Goal: Information Seeking & Learning: Compare options

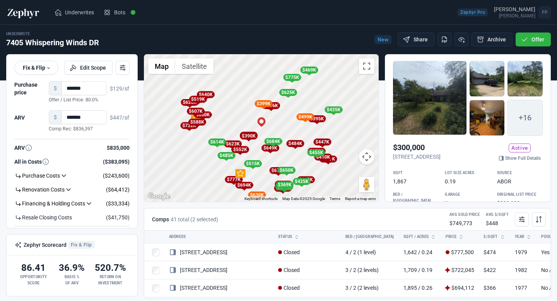
scroll to position [443, 0]
click at [349, 34] on div "Underwrite 7405 Whispering Winds DR New Share Archive Offer" at bounding box center [278, 39] width 545 height 17
click at [32, 12] on img at bounding box center [23, 12] width 34 height 12
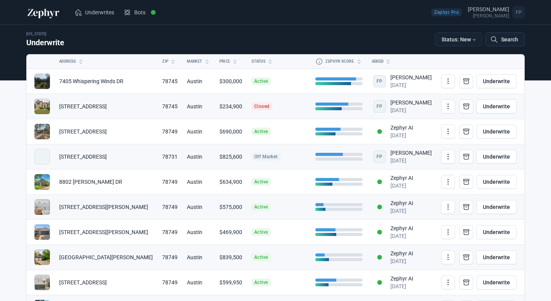
click at [490, 43] on icon at bounding box center [494, 40] width 8 height 8
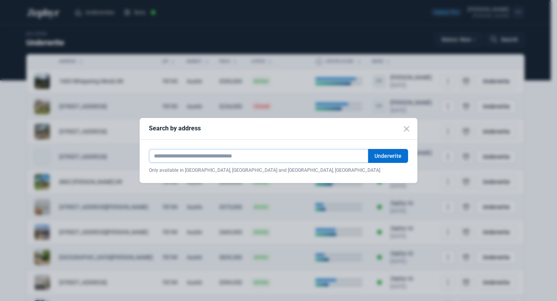
click at [236, 159] on input "text" at bounding box center [258, 156] width 219 height 14
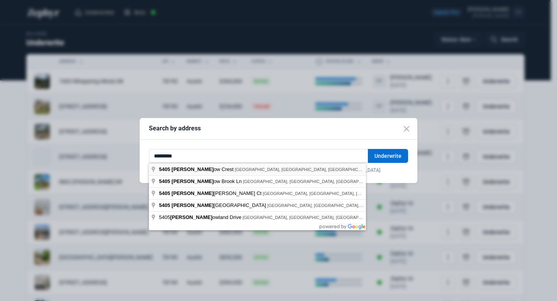
type input "**********"
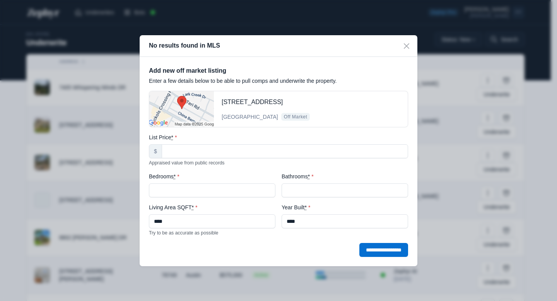
click at [301, 134] on label "List Price *" at bounding box center [278, 138] width 259 height 8
click at [301, 144] on input "List Price *" at bounding box center [285, 151] width 247 height 14
type input "******"
click at [224, 190] on input "Bedrooms *" at bounding box center [212, 190] width 127 height 14
type input "*"
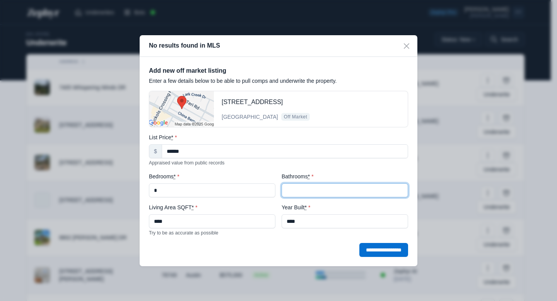
click at [310, 190] on input "Bathrooms *" at bounding box center [345, 190] width 127 height 14
type input "*"
click at [232, 209] on label "Living Area SQFT *" at bounding box center [212, 208] width 127 height 8
click at [232, 214] on input "****" at bounding box center [212, 221] width 127 height 14
drag, startPoint x: 283, startPoint y: 102, endPoint x: 223, endPoint y: 103, distance: 60.8
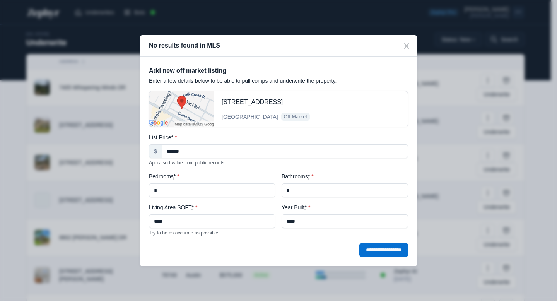
click at [223, 103] on h3 "[STREET_ADDRESS]" at bounding box center [311, 102] width 178 height 9
copy h3 "[STREET_ADDRESS]"
click at [388, 252] on input "**********" at bounding box center [384, 250] width 49 height 14
click at [375, 248] on input "**********" at bounding box center [384, 250] width 49 height 14
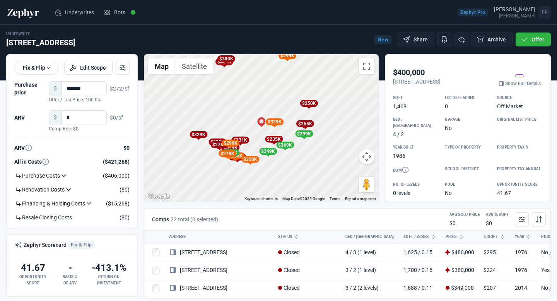
click at [252, 122] on div "To activate drag with keyboard, press Alt + Enter. Once in keyboard drag state,…" at bounding box center [261, 128] width 234 height 147
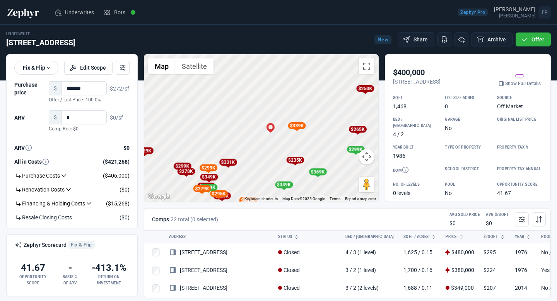
click at [252, 122] on div "To activate drag with keyboard, press Alt + Enter. Once in keyboard drag state,…" at bounding box center [261, 128] width 234 height 147
click at [294, 160] on div "$235K" at bounding box center [295, 160] width 18 height 7
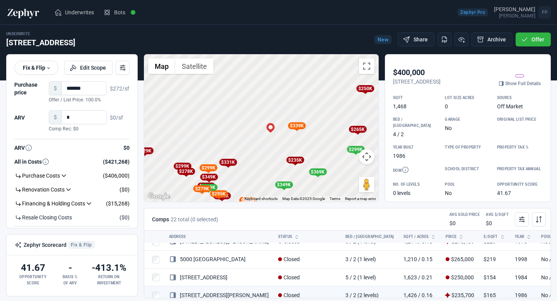
scroll to position [188, 0]
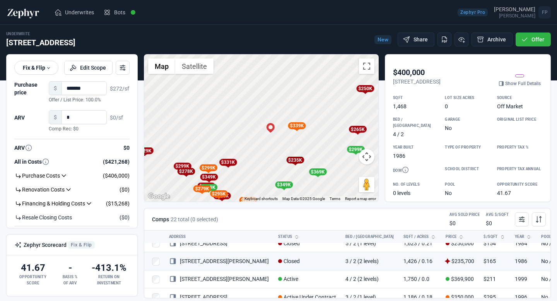
click at [296, 128] on div "$339K" at bounding box center [297, 125] width 18 height 7
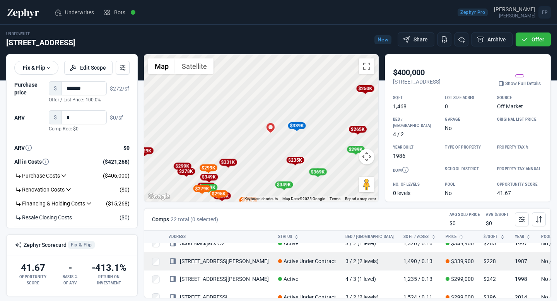
click at [274, 259] on td "Active Under Contract" at bounding box center [307, 261] width 67 height 18
click at [209, 259] on link "[STREET_ADDRESS][PERSON_NAME]" at bounding box center [219, 261] width 100 height 6
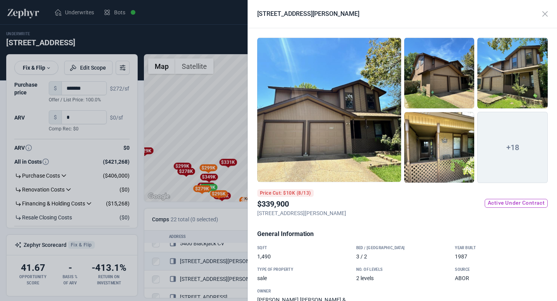
click at [372, 147] on div at bounding box center [329, 110] width 144 height 145
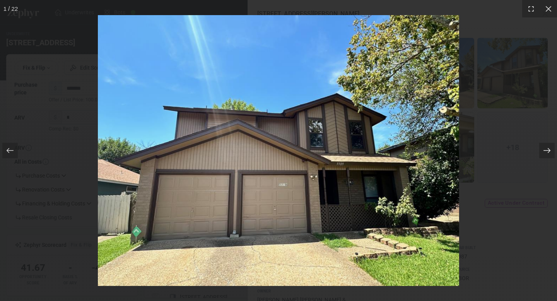
click at [548, 151] on icon at bounding box center [547, 151] width 8 height 8
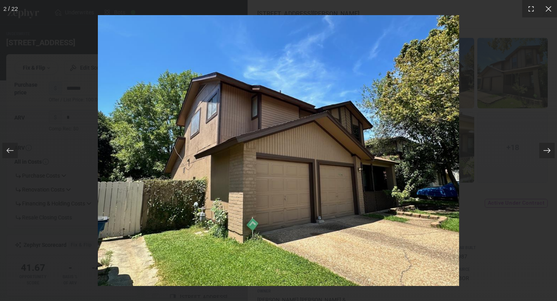
click at [548, 151] on icon at bounding box center [547, 151] width 8 height 8
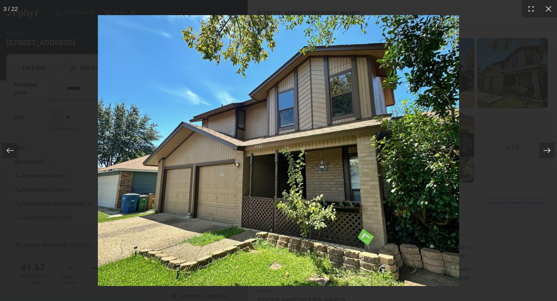
click at [548, 151] on icon at bounding box center [547, 151] width 8 height 8
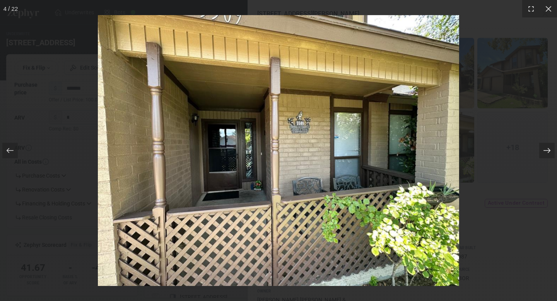
click at [548, 151] on icon at bounding box center [547, 151] width 8 height 8
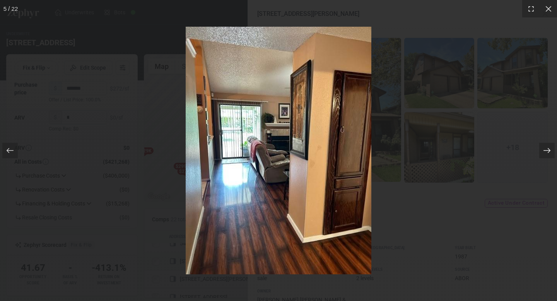
click at [548, 151] on icon at bounding box center [547, 151] width 8 height 8
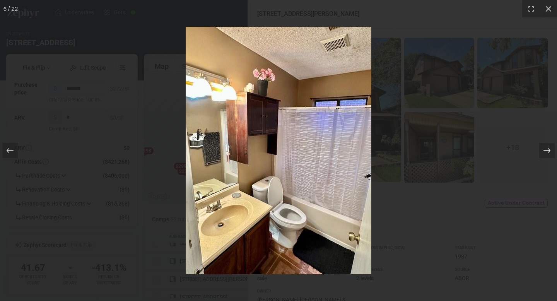
click at [548, 151] on icon at bounding box center [547, 151] width 8 height 8
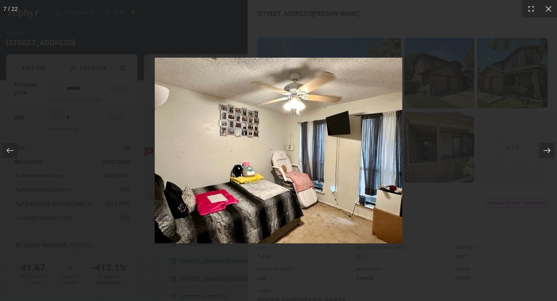
click at [548, 151] on icon at bounding box center [547, 151] width 8 height 8
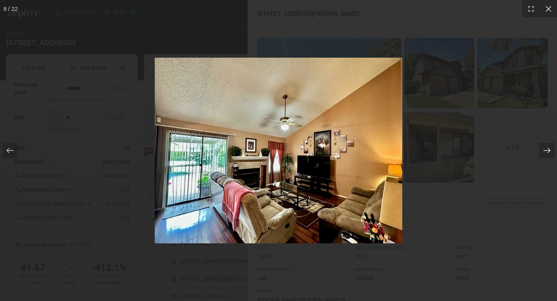
click at [548, 151] on icon at bounding box center [547, 151] width 8 height 8
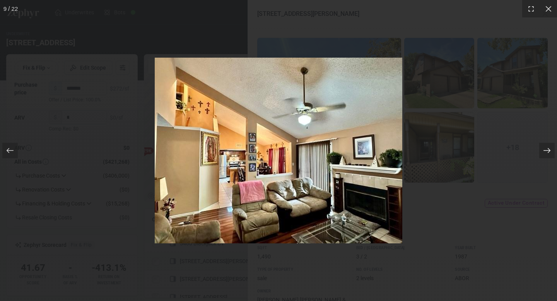
click at [548, 151] on icon at bounding box center [547, 151] width 8 height 8
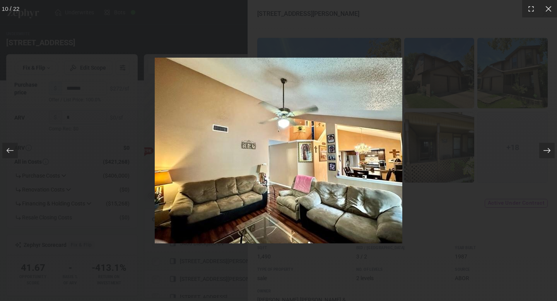
click at [548, 151] on icon at bounding box center [547, 151] width 8 height 8
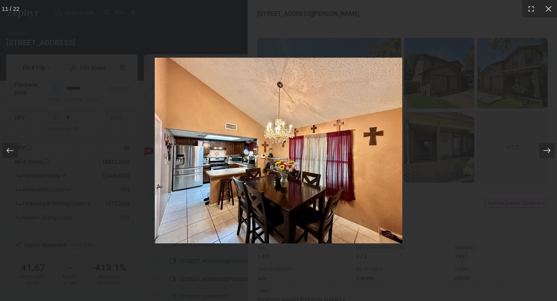
click at [548, 151] on icon at bounding box center [547, 151] width 8 height 8
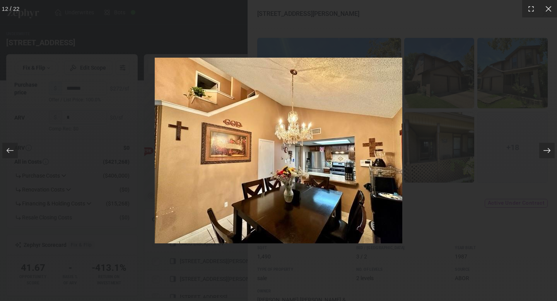
click at [548, 151] on icon at bounding box center [547, 151] width 8 height 8
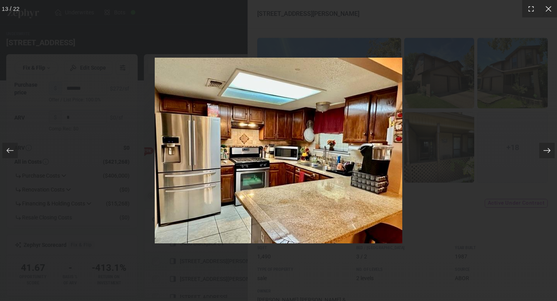
click at [548, 151] on icon at bounding box center [547, 151] width 8 height 8
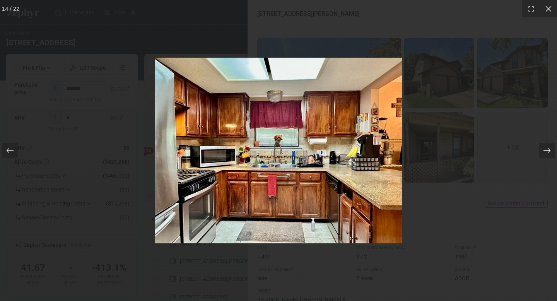
click at [548, 151] on icon at bounding box center [547, 151] width 8 height 8
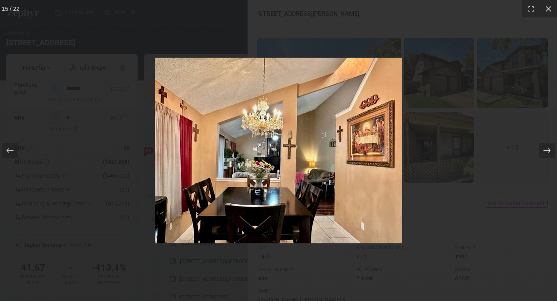
click at [548, 151] on icon at bounding box center [547, 151] width 8 height 8
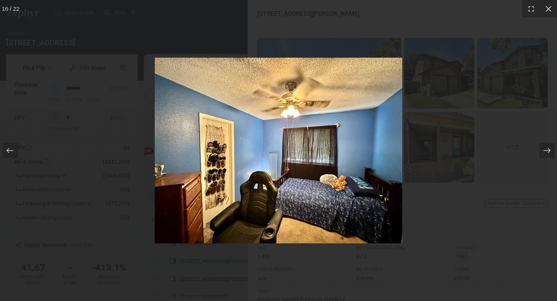
click at [461, 127] on div "16 / 22" at bounding box center [278, 150] width 557 height 301
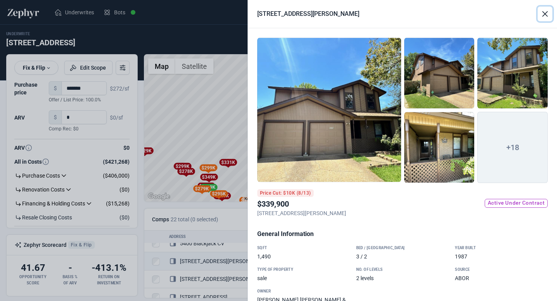
click at [543, 12] on button "Close" at bounding box center [545, 14] width 15 height 15
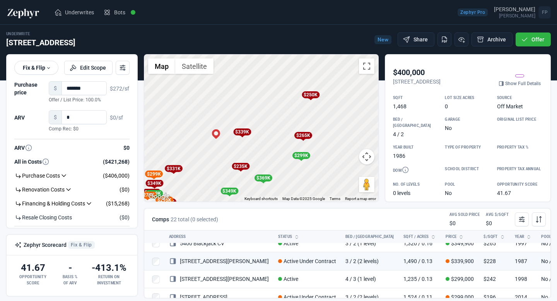
drag, startPoint x: 326, startPoint y: 137, endPoint x: 270, endPoint y: 144, distance: 56.1
click at [270, 144] on div "To activate drag with keyboard, press Alt + Enter. Once in keyboard drag state,…" at bounding box center [261, 128] width 234 height 147
click at [243, 131] on div "$339K" at bounding box center [242, 131] width 18 height 7
click at [243, 135] on div "$339K" at bounding box center [242, 132] width 10 height 8
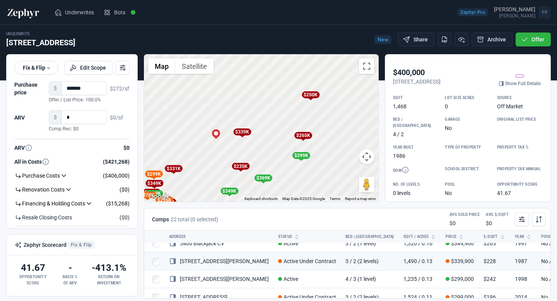
click at [303, 158] on div "$299K" at bounding box center [301, 155] width 18 height 7
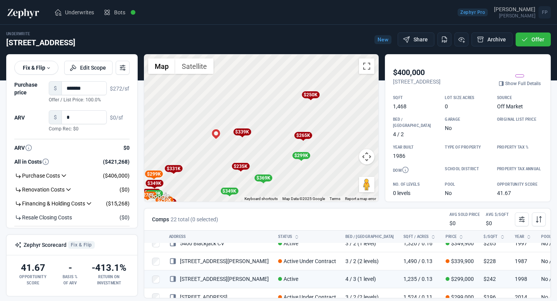
scroll to position [277, 0]
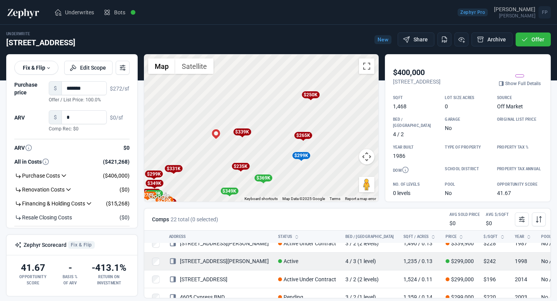
click at [206, 261] on link "[STREET_ADDRESS][PERSON_NAME]" at bounding box center [219, 261] width 100 height 6
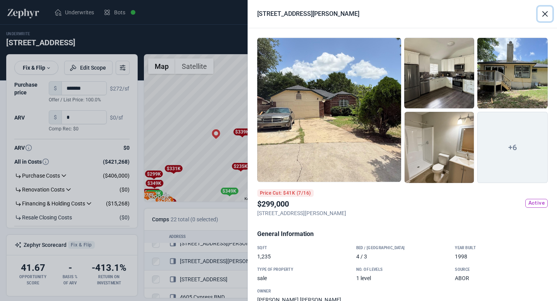
click at [548, 13] on button "Close" at bounding box center [545, 14] width 15 height 15
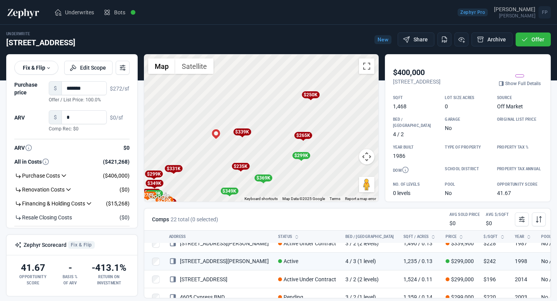
click at [313, 94] on div "$250K" at bounding box center [311, 94] width 18 height 7
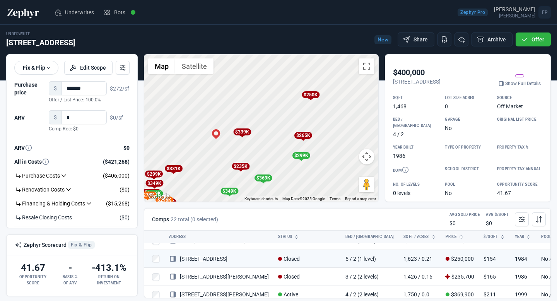
scroll to position [170, 0]
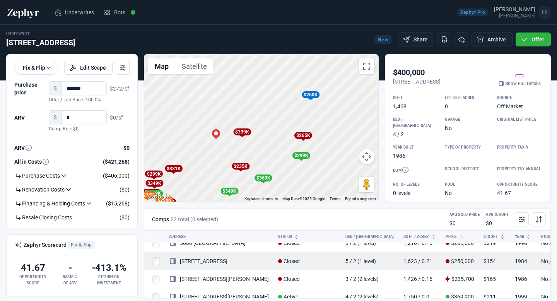
click at [218, 262] on link "[STREET_ADDRESS]" at bounding box center [198, 261] width 58 height 6
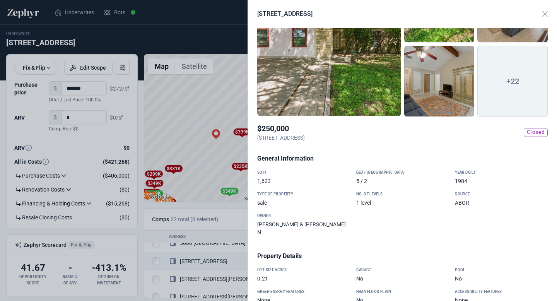
scroll to position [0, 0]
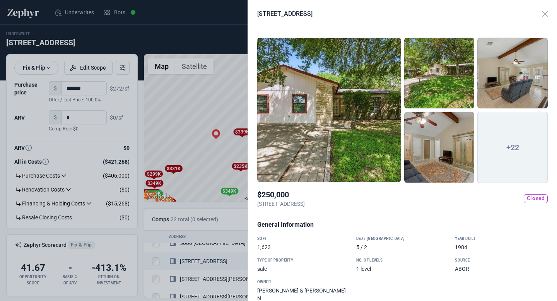
click at [517, 144] on span "+22" at bounding box center [513, 147] width 70 height 71
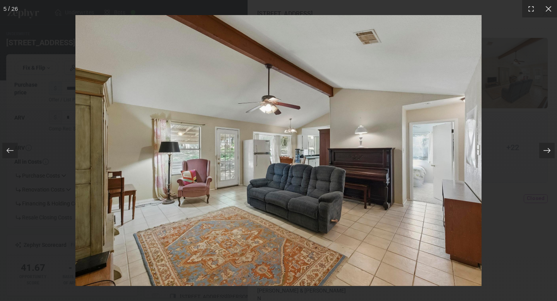
click at [552, 150] on div at bounding box center [547, 150] width 15 height 15
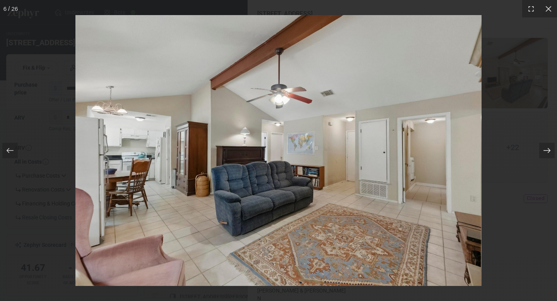
click at [552, 150] on div at bounding box center [547, 150] width 15 height 15
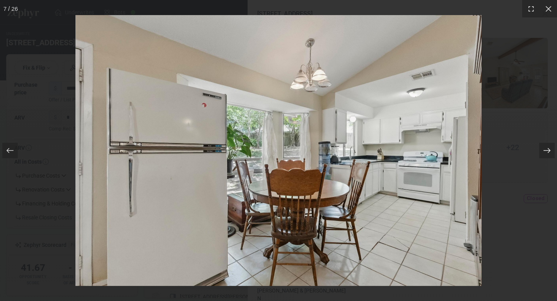
click at [552, 150] on div at bounding box center [547, 150] width 15 height 15
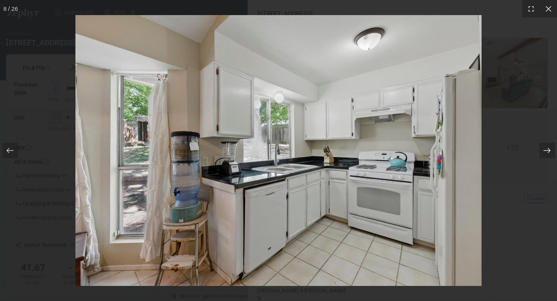
click at [552, 150] on div at bounding box center [547, 150] width 15 height 15
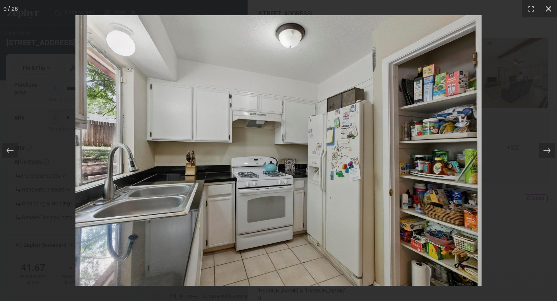
click at [552, 10] on icon at bounding box center [549, 9] width 8 height 8
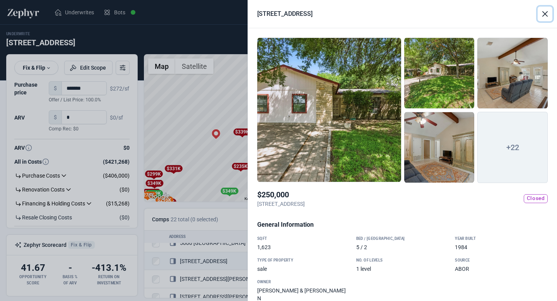
click at [542, 10] on button "Close" at bounding box center [545, 14] width 15 height 15
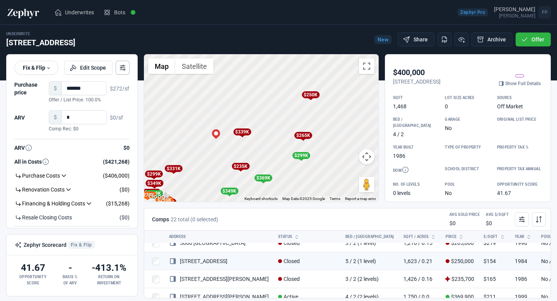
click at [122, 68] on icon at bounding box center [123, 68] width 3 height 0
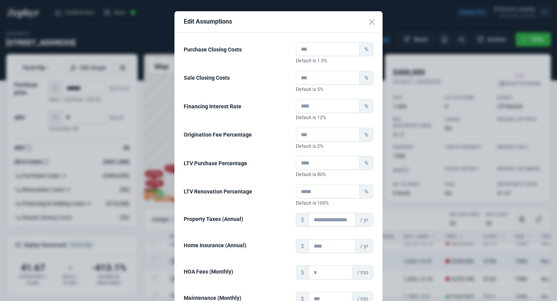
click at [109, 140] on div "Edit Assumptions Purchase Closing Costs % Default is 1.5% Sale Closing Costs % …" at bounding box center [278, 150] width 557 height 301
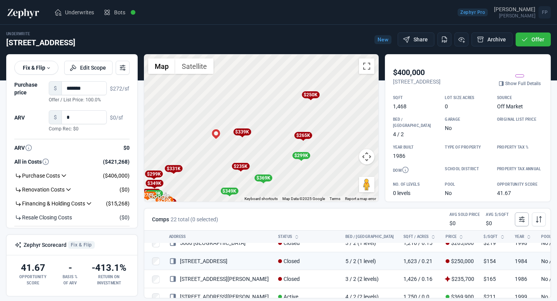
click at [524, 220] on icon at bounding box center [522, 220] width 8 height 8
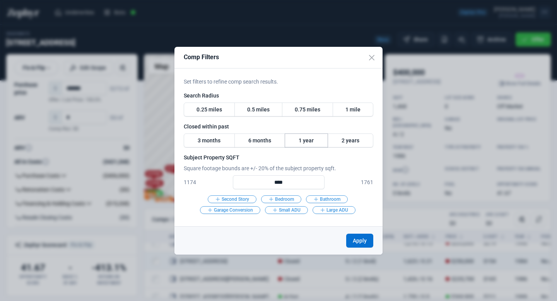
click at [305, 145] on label "1 year" at bounding box center [306, 141] width 43 height 14
click at [362, 244] on button "Apply" at bounding box center [359, 241] width 27 height 14
click at [313, 107] on label "0.75 miles" at bounding box center [307, 110] width 51 height 14
click at [259, 143] on label "6 months" at bounding box center [260, 141] width 51 height 14
click at [351, 112] on label "1 mile" at bounding box center [353, 110] width 41 height 14
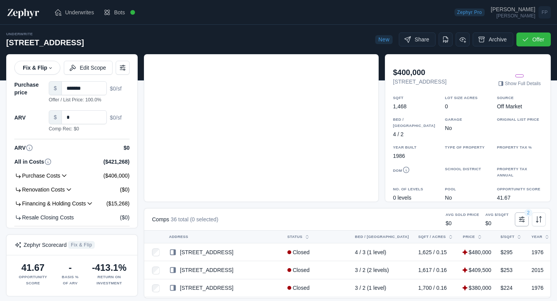
click at [522, 218] on icon at bounding box center [522, 220] width 8 height 8
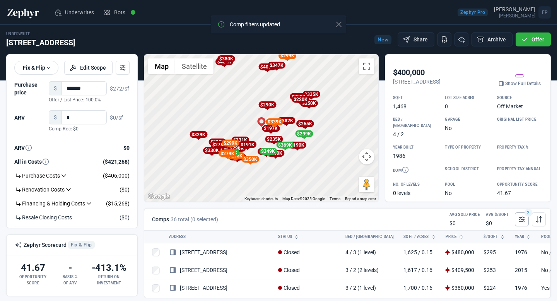
click at [522, 218] on icon at bounding box center [522, 220] width 8 height 8
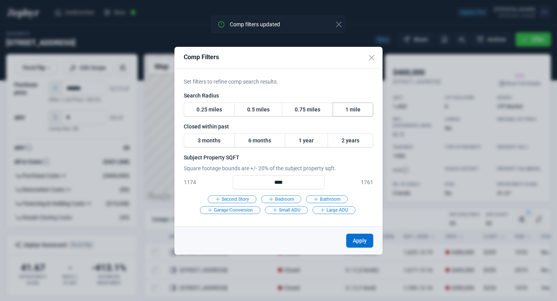
click at [353, 110] on label "1 mile" at bounding box center [353, 110] width 41 height 14
click at [305, 112] on label "0.75 miles" at bounding box center [307, 110] width 51 height 14
click at [361, 242] on button "Apply" at bounding box center [359, 241] width 27 height 14
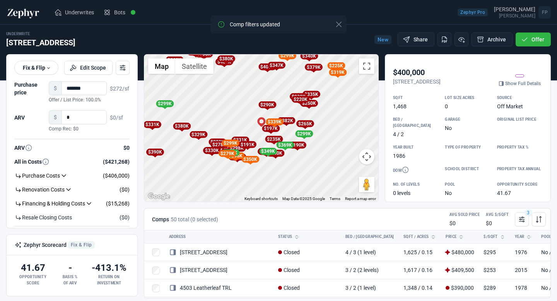
click at [242, 118] on div "To activate drag with keyboard, press Alt + Enter. Once in keyboard drag state,…" at bounding box center [261, 128] width 234 height 147
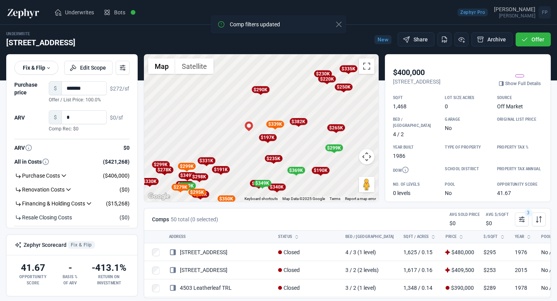
drag, startPoint x: 279, startPoint y: 116, endPoint x: 245, endPoint y: 110, distance: 34.7
click at [245, 110] on div "To activate drag with keyboard, press Alt + Enter. Once in keyboard drag state,…" at bounding box center [261, 128] width 234 height 147
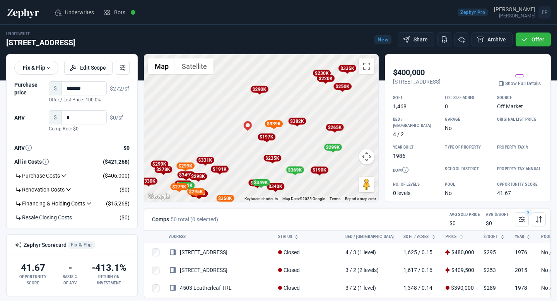
click at [247, 146] on div "To activate drag with keyboard, press Alt + Enter. Once in keyboard drag state,…" at bounding box center [261, 128] width 234 height 147
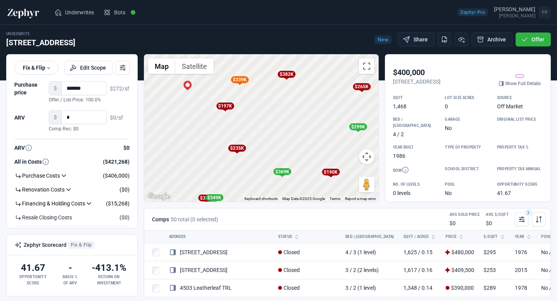
drag, startPoint x: 341, startPoint y: 140, endPoint x: 280, endPoint y: 114, distance: 66.8
click at [280, 113] on div "To activate drag with keyboard, press Alt + Enter. Once in keyboard drag state,…" at bounding box center [261, 128] width 234 height 147
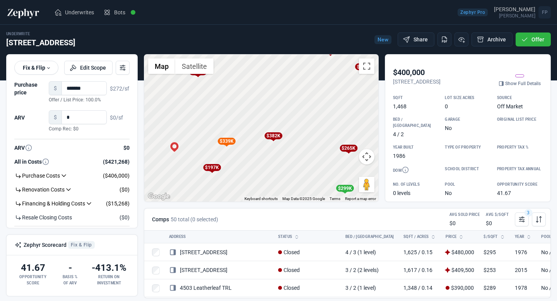
drag, startPoint x: 324, startPoint y: 100, endPoint x: 310, endPoint y: 163, distance: 64.5
click at [310, 163] on div "To activate drag with keyboard, press Alt + Enter. Once in keyboard drag state,…" at bounding box center [261, 128] width 234 height 147
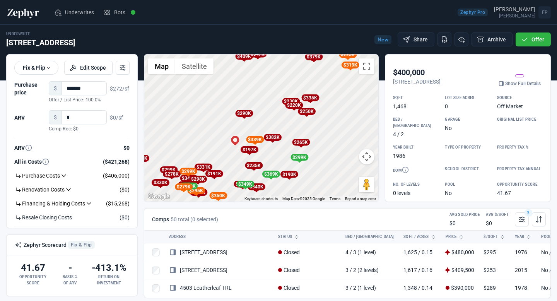
drag, startPoint x: 352, startPoint y: 141, endPoint x: 329, endPoint y: 140, distance: 23.2
click at [329, 139] on div "To activate drag with keyboard, press Alt + Enter. Once in keyboard drag state,…" at bounding box center [261, 128] width 234 height 147
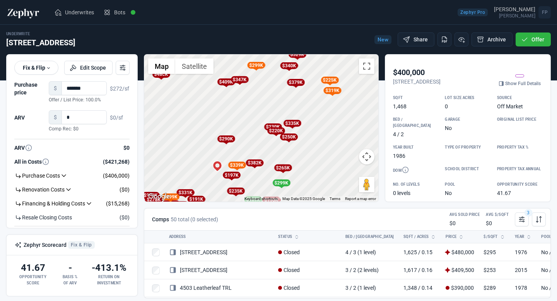
drag, startPoint x: 332, startPoint y: 86, endPoint x: 310, endPoint y: 118, distance: 39.0
click at [310, 118] on div "To activate drag with keyboard, press Alt + Enter. Once in keyboard drag state,…" at bounding box center [261, 128] width 234 height 147
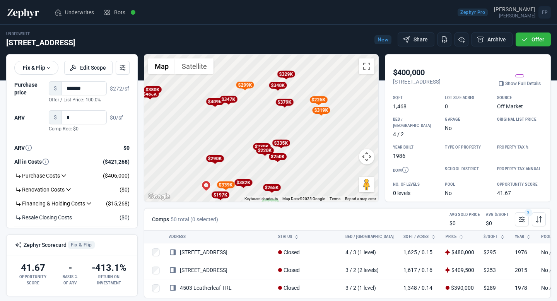
drag, startPoint x: 308, startPoint y: 75, endPoint x: 298, endPoint y: 92, distance: 20.2
click at [298, 93] on div "To activate drag with keyboard, press Alt + Enter. Once in keyboard drag state,…" at bounding box center [261, 128] width 234 height 147
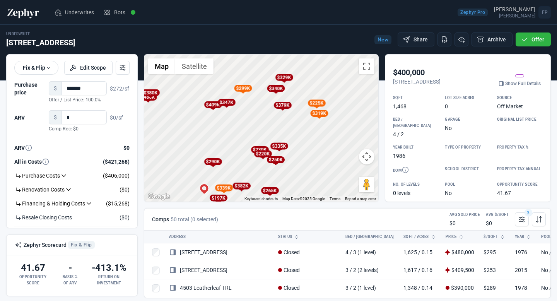
click at [286, 107] on div "$379K" at bounding box center [283, 105] width 18 height 7
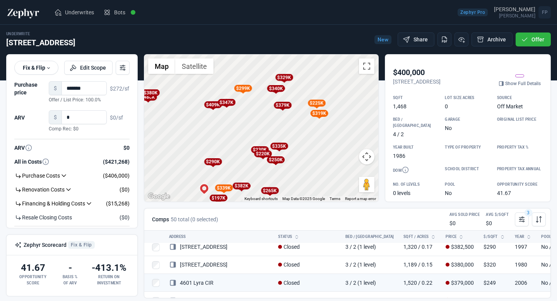
scroll to position [116, 0]
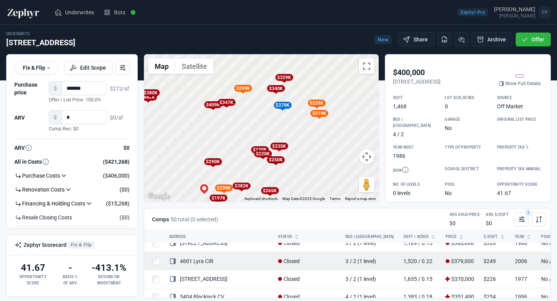
click at [205, 260] on link "4601 Lyra CIR" at bounding box center [191, 261] width 45 height 6
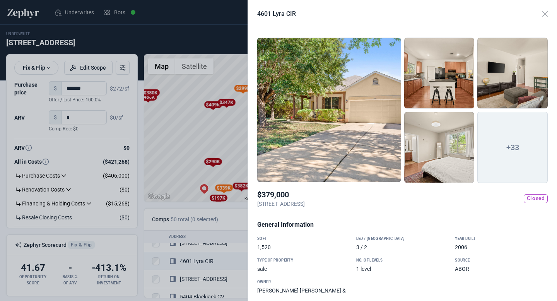
click at [357, 125] on div at bounding box center [329, 110] width 144 height 145
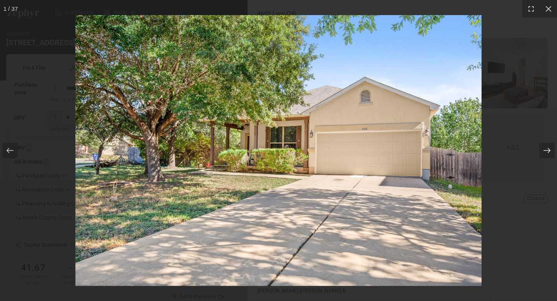
click at [546, 153] on icon at bounding box center [547, 151] width 8 height 8
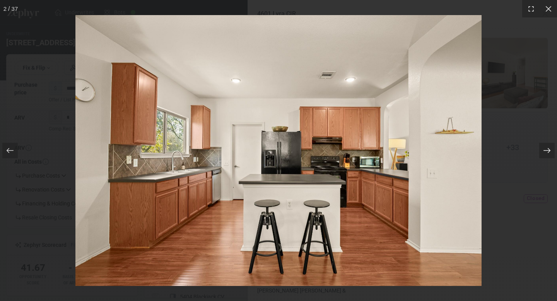
click at [546, 153] on icon at bounding box center [547, 151] width 8 height 8
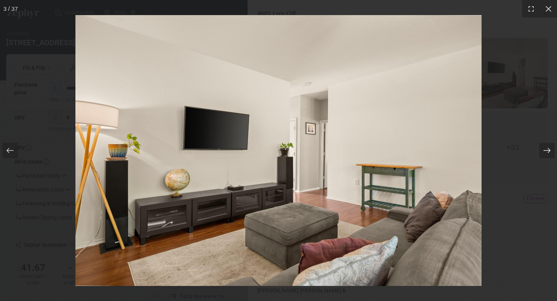
click at [546, 153] on icon at bounding box center [547, 151] width 8 height 8
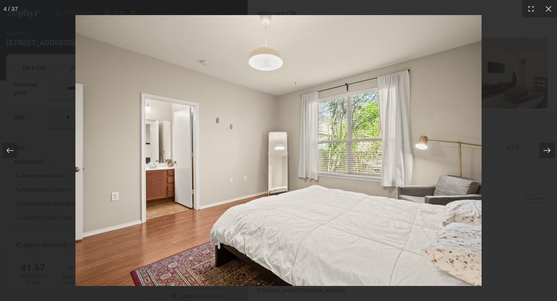
click at [546, 153] on icon at bounding box center [547, 151] width 8 height 8
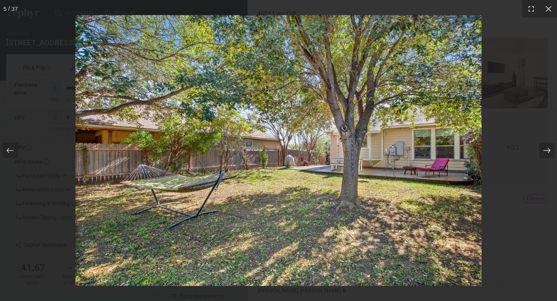
click at [546, 153] on icon at bounding box center [547, 151] width 8 height 8
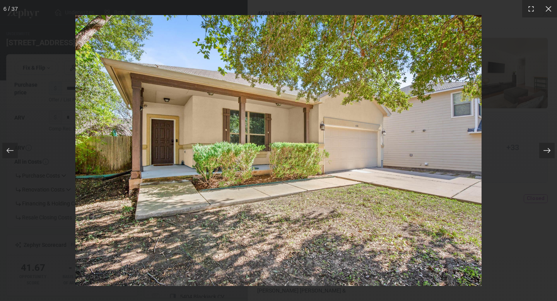
click at [546, 153] on icon at bounding box center [547, 151] width 8 height 8
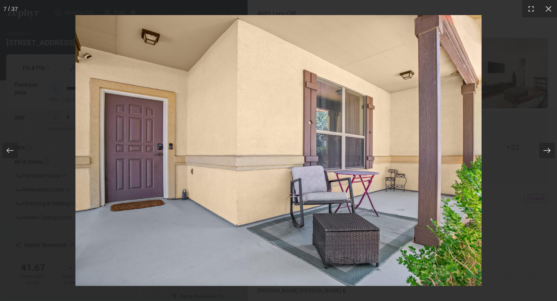
click at [546, 153] on icon at bounding box center [547, 151] width 8 height 8
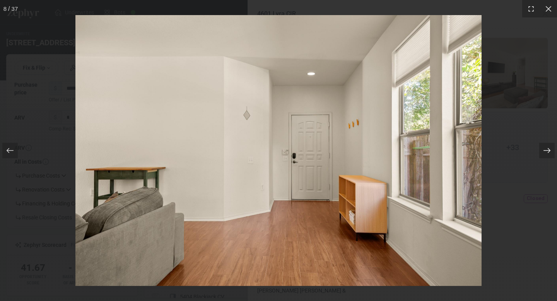
click at [546, 153] on icon at bounding box center [547, 151] width 8 height 8
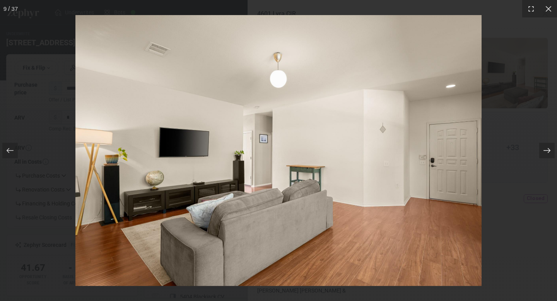
click at [546, 153] on icon at bounding box center [547, 151] width 8 height 8
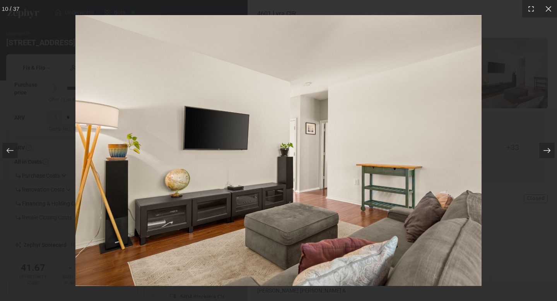
click at [546, 153] on icon at bounding box center [547, 151] width 8 height 8
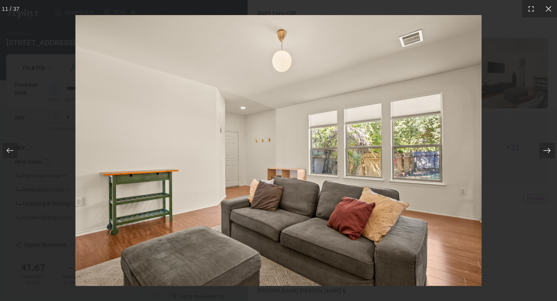
click at [546, 153] on icon at bounding box center [547, 151] width 8 height 8
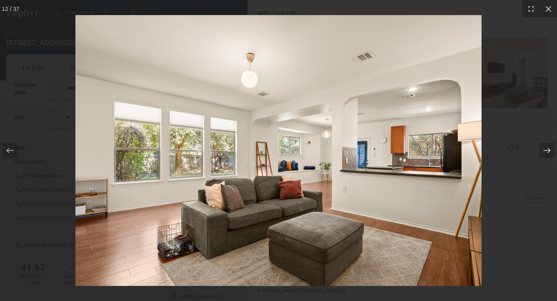
click at [546, 153] on icon at bounding box center [547, 151] width 8 height 8
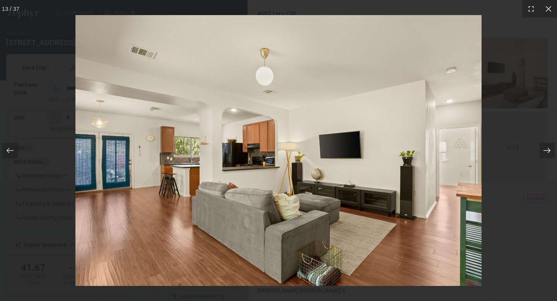
click at [546, 153] on icon at bounding box center [547, 151] width 8 height 8
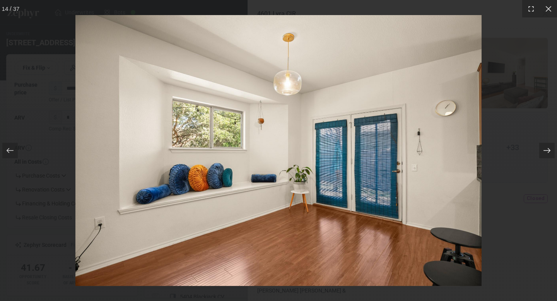
click at [546, 153] on icon at bounding box center [547, 151] width 8 height 8
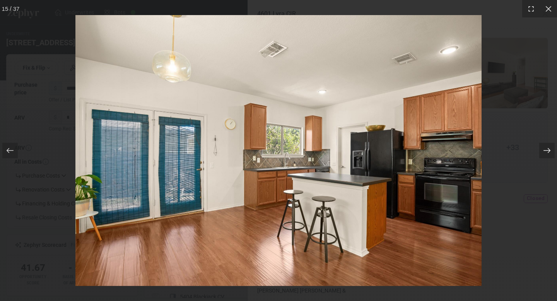
click at [546, 153] on icon at bounding box center [547, 151] width 8 height 8
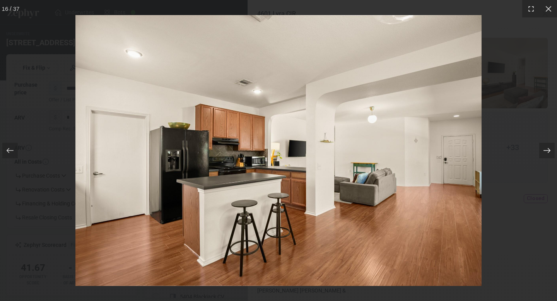
click at [546, 153] on icon at bounding box center [547, 151] width 8 height 8
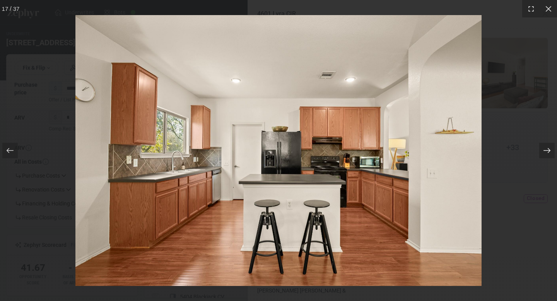
click at [546, 153] on icon at bounding box center [547, 151] width 8 height 8
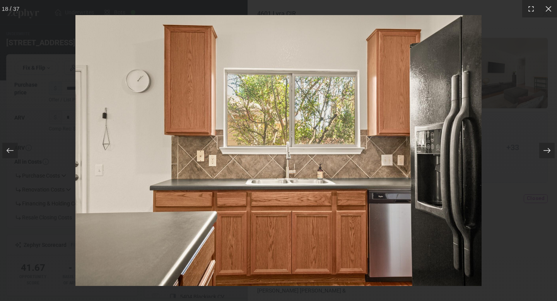
click at [546, 153] on icon at bounding box center [547, 151] width 8 height 8
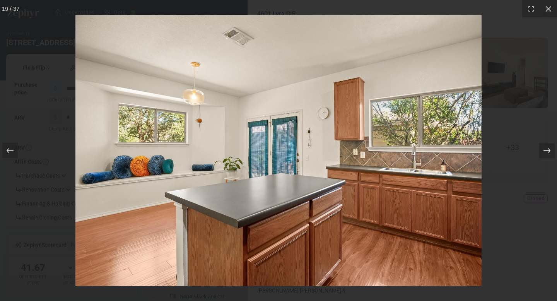
click at [546, 153] on icon at bounding box center [547, 151] width 8 height 8
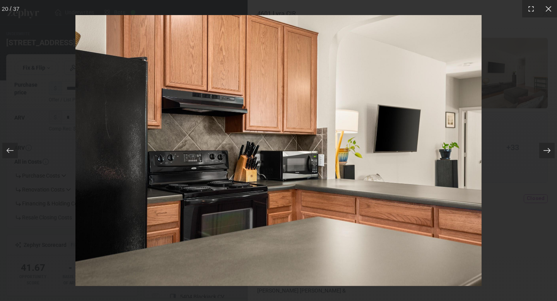
click at [546, 153] on icon at bounding box center [547, 151] width 8 height 8
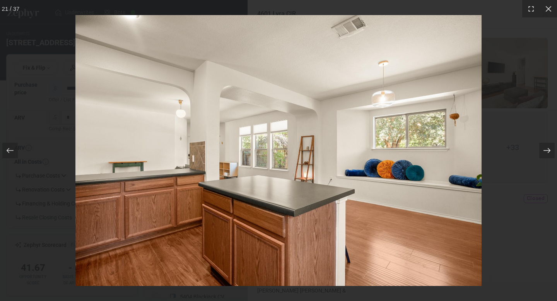
click at [546, 153] on icon at bounding box center [547, 151] width 8 height 8
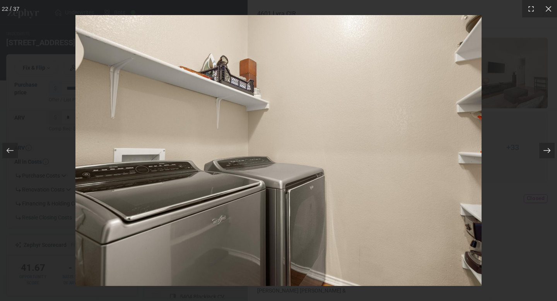
click at [546, 153] on icon at bounding box center [547, 151] width 8 height 8
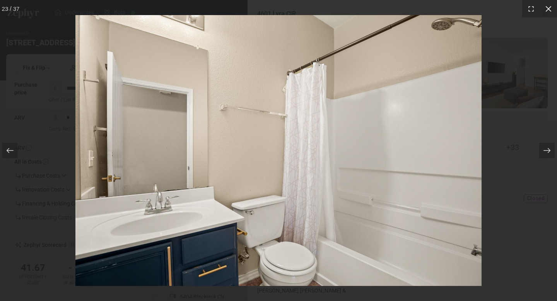
click at [553, 11] on div at bounding box center [548, 8] width 17 height 17
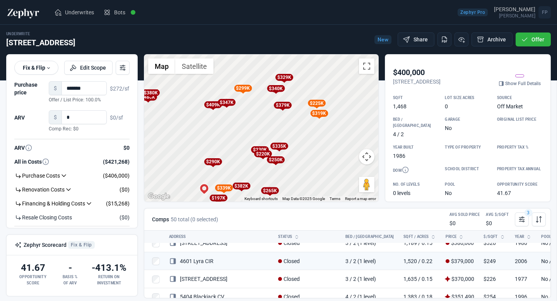
click at [211, 139] on div at bounding box center [278, 150] width 557 height 301
click at [280, 89] on div "$340K" at bounding box center [276, 88] width 18 height 7
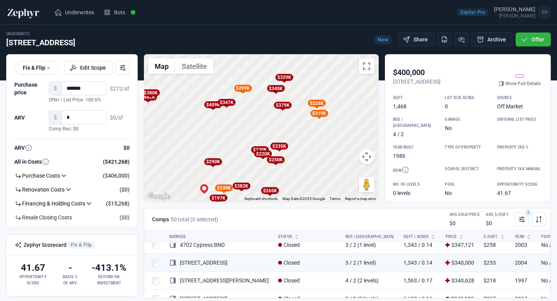
scroll to position [188, 0]
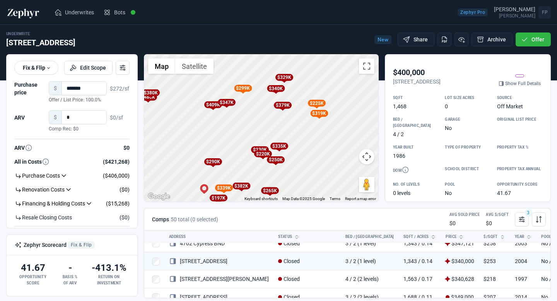
click at [283, 74] on div "$329K" at bounding box center [284, 77] width 18 height 7
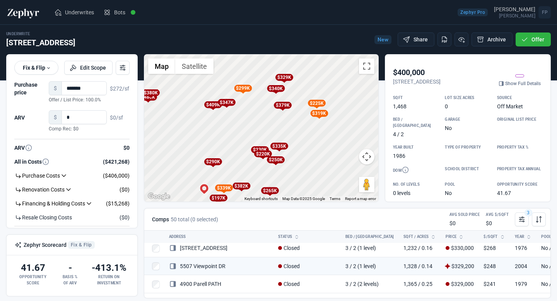
scroll to position [349, 0]
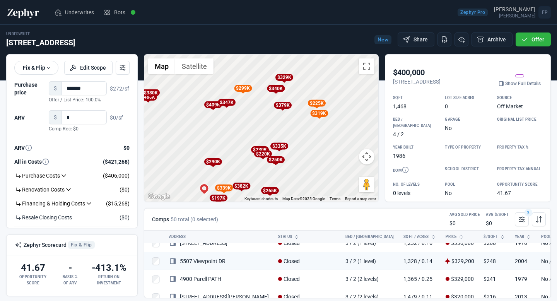
click at [213, 106] on div "$409K" at bounding box center [213, 104] width 18 height 7
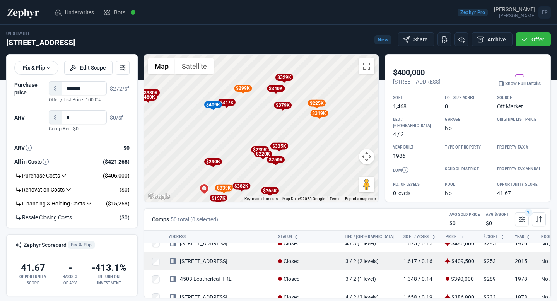
click at [202, 262] on link "[STREET_ADDRESS]" at bounding box center [198, 261] width 58 height 6
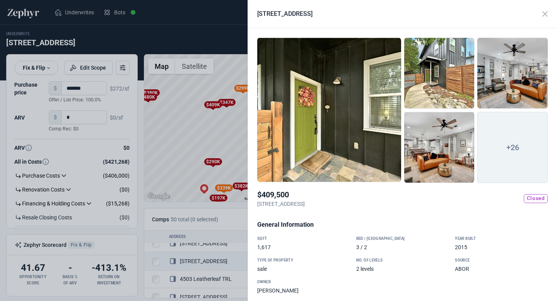
click at [436, 70] on div at bounding box center [439, 73] width 70 height 71
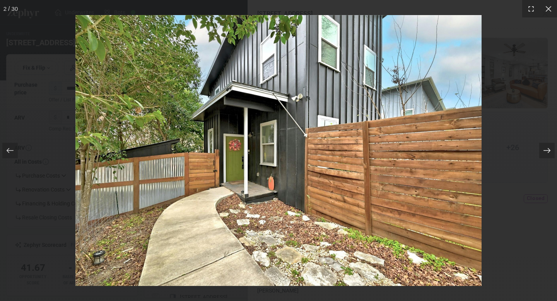
click at [545, 152] on icon at bounding box center [547, 151] width 8 height 8
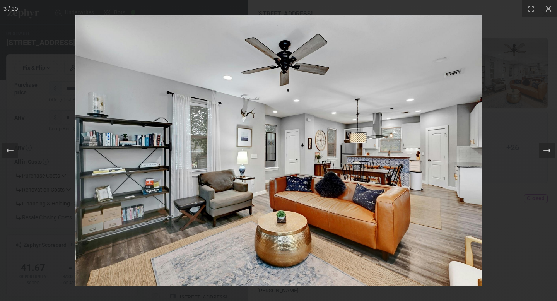
click at [545, 152] on icon at bounding box center [547, 151] width 8 height 8
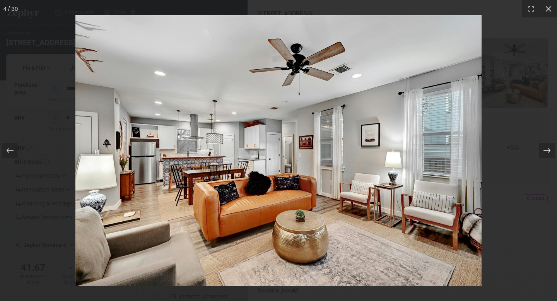
click at [545, 152] on icon at bounding box center [547, 151] width 8 height 8
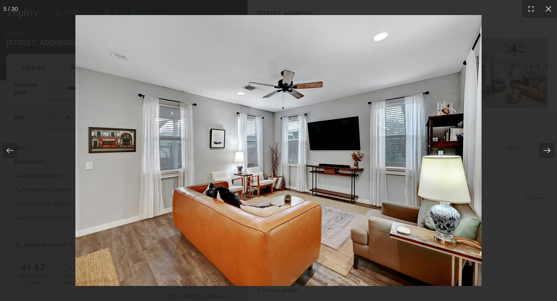
click at [545, 152] on icon at bounding box center [547, 151] width 8 height 8
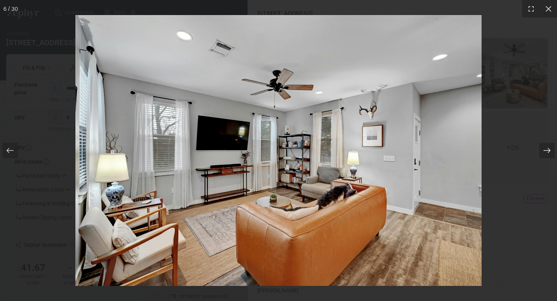
click at [545, 152] on icon at bounding box center [547, 151] width 8 height 8
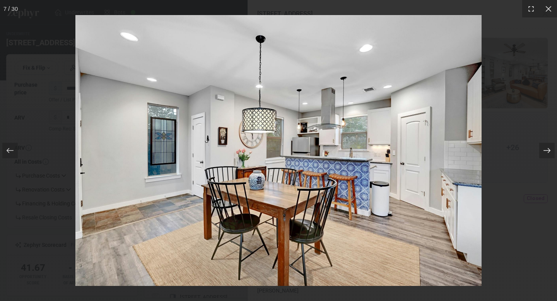
click at [545, 152] on icon at bounding box center [547, 151] width 8 height 8
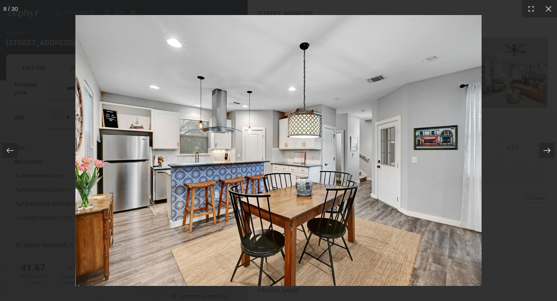
click at [545, 152] on icon at bounding box center [547, 151] width 8 height 8
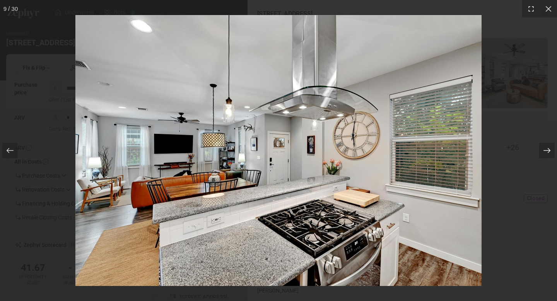
click at [545, 152] on icon at bounding box center [547, 151] width 8 height 8
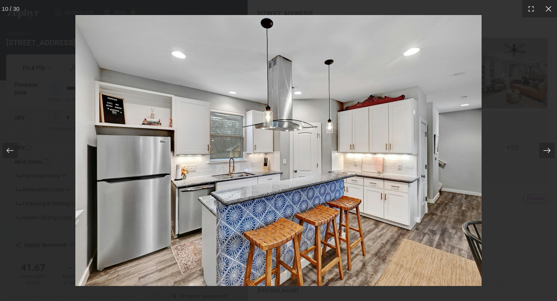
click at [545, 152] on icon at bounding box center [547, 151] width 8 height 8
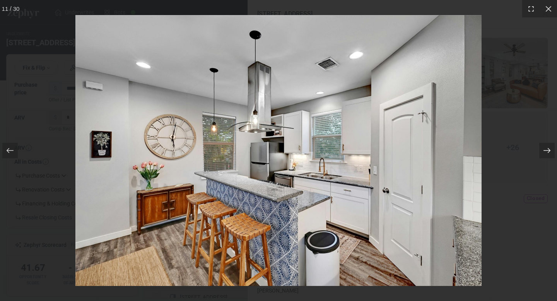
click at [545, 152] on icon at bounding box center [547, 151] width 8 height 8
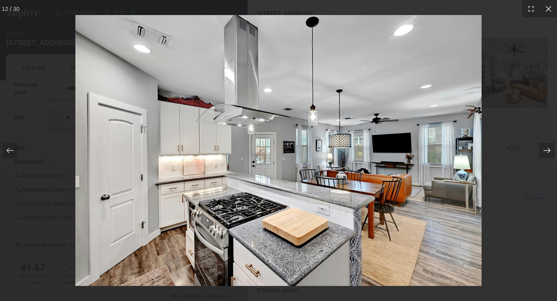
click at [545, 152] on icon at bounding box center [547, 151] width 8 height 8
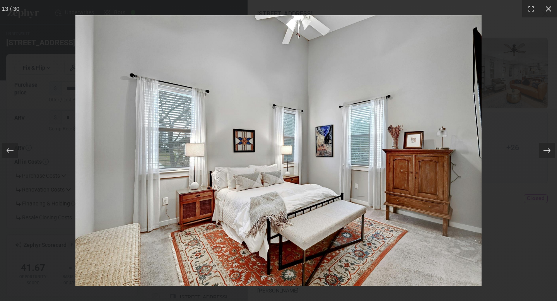
click at [545, 152] on icon at bounding box center [547, 151] width 8 height 8
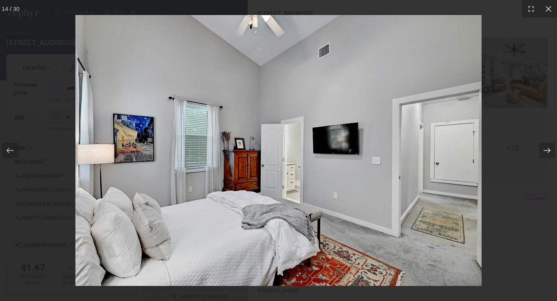
click at [545, 152] on icon at bounding box center [547, 151] width 8 height 8
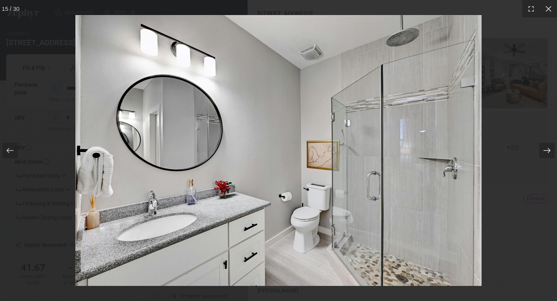
click at [545, 152] on icon at bounding box center [547, 151] width 8 height 8
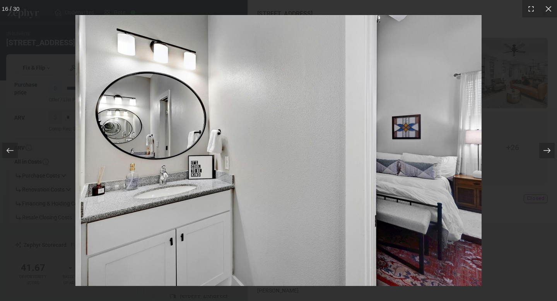
click at [545, 152] on icon at bounding box center [547, 151] width 8 height 8
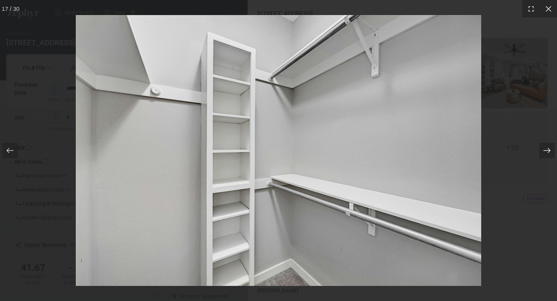
click at [545, 152] on icon at bounding box center [547, 151] width 8 height 8
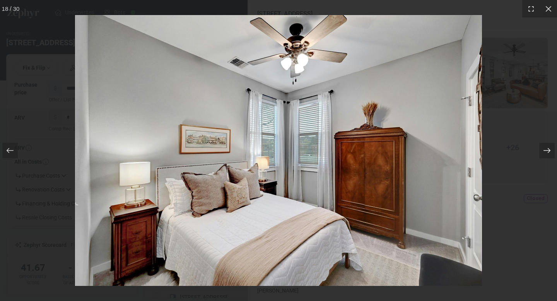
click at [545, 152] on icon at bounding box center [547, 151] width 8 height 8
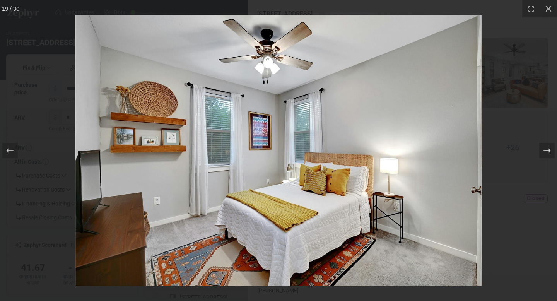
click at [545, 152] on icon at bounding box center [547, 151] width 8 height 8
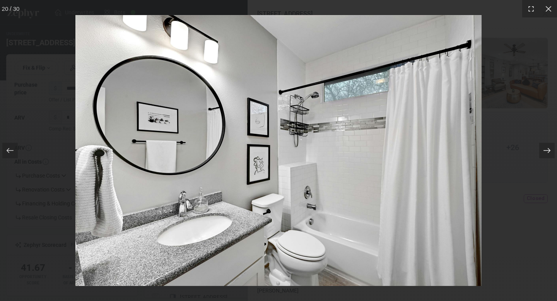
click at [545, 152] on icon at bounding box center [547, 151] width 8 height 8
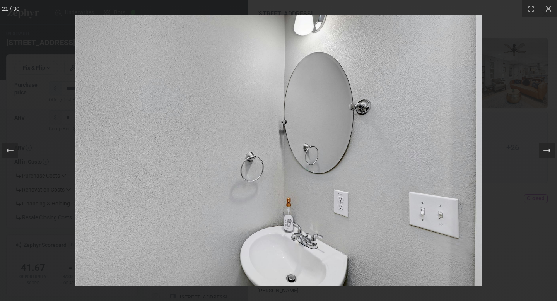
click at [545, 152] on icon at bounding box center [547, 151] width 8 height 8
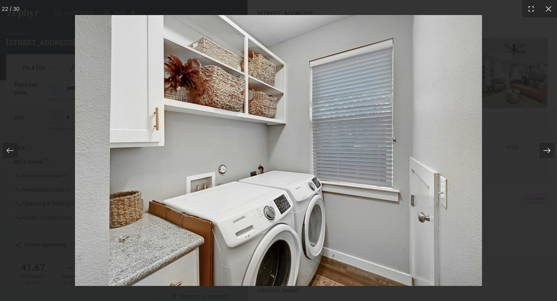
click at [545, 152] on icon at bounding box center [547, 151] width 8 height 8
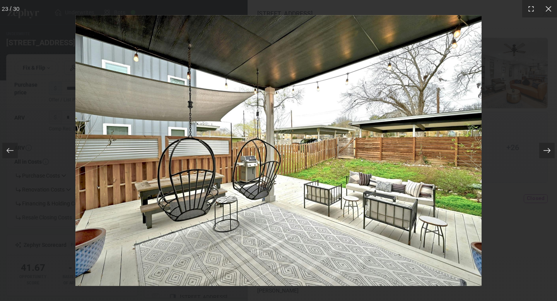
click at [545, 152] on icon at bounding box center [547, 151] width 8 height 8
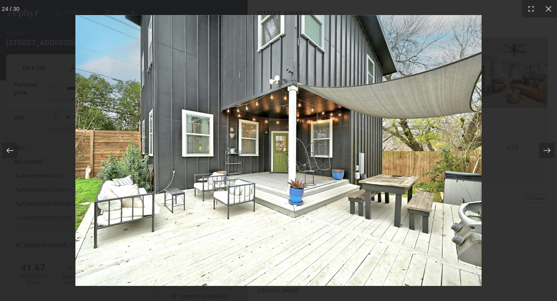
click at [16, 149] on div at bounding box center [9, 150] width 15 height 15
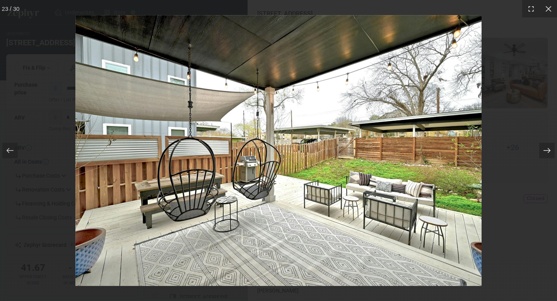
click at [546, 151] on icon at bounding box center [547, 150] width 7 height 5
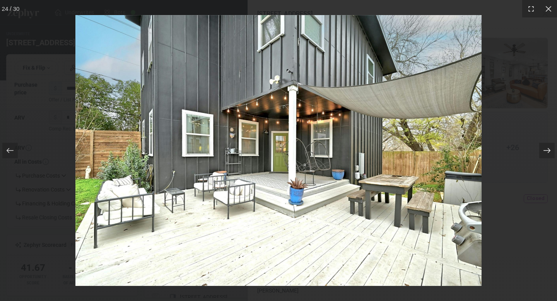
click at [546, 151] on icon at bounding box center [547, 150] width 7 height 5
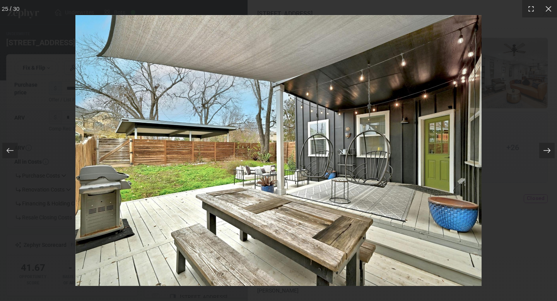
click at [546, 151] on icon at bounding box center [547, 150] width 7 height 5
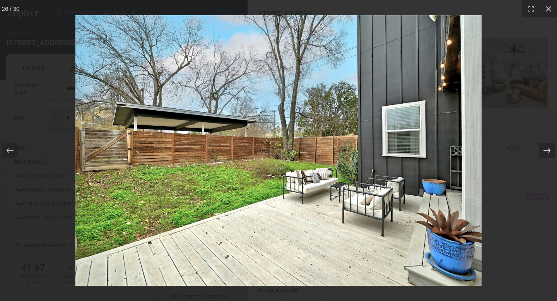
click at [546, 151] on icon at bounding box center [547, 150] width 7 height 5
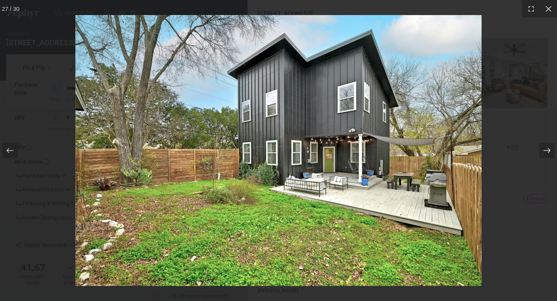
click at [546, 151] on icon at bounding box center [547, 150] width 7 height 5
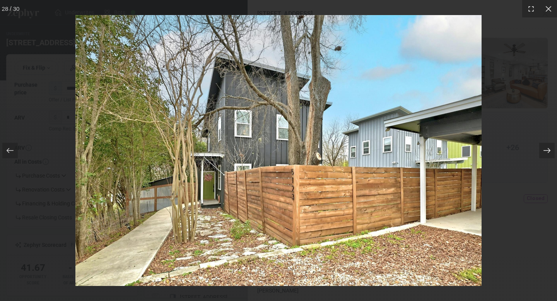
click at [546, 151] on icon at bounding box center [547, 150] width 7 height 5
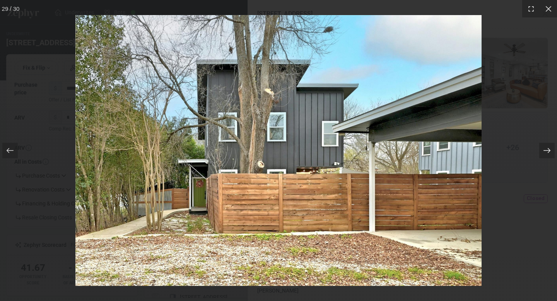
click at [546, 151] on icon at bounding box center [547, 150] width 7 height 5
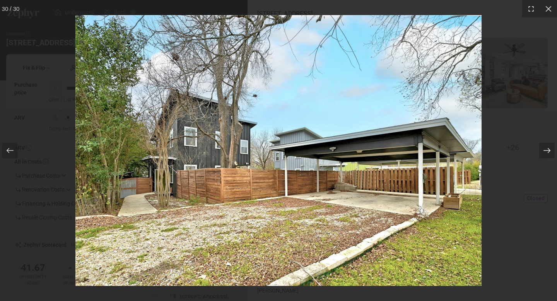
click at [546, 151] on icon at bounding box center [547, 150] width 7 height 5
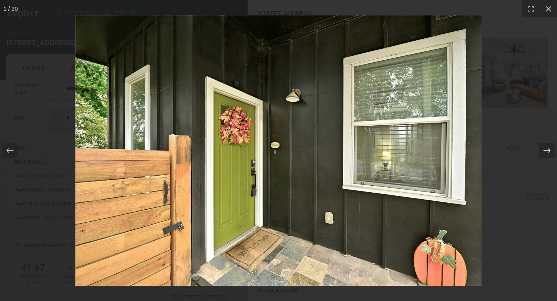
click at [546, 151] on icon at bounding box center [547, 150] width 7 height 5
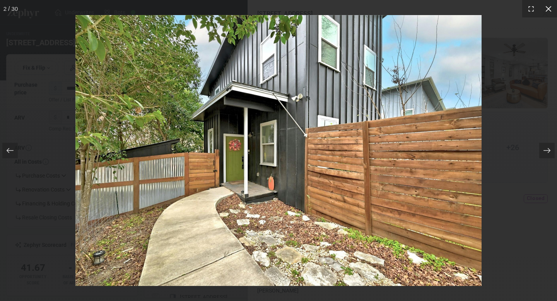
click at [546, 9] on icon at bounding box center [549, 9] width 8 height 8
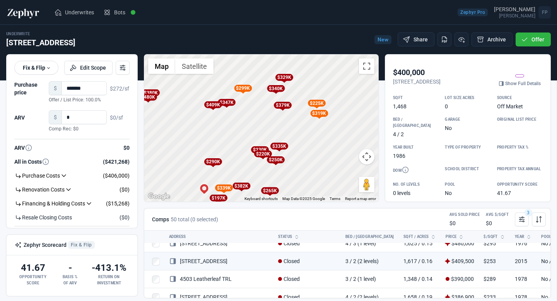
click at [204, 147] on div at bounding box center [278, 150] width 557 height 301
click at [216, 119] on div "To activate drag with keyboard, press Alt + Enter. Once in keyboard drag state,…" at bounding box center [261, 128] width 234 height 147
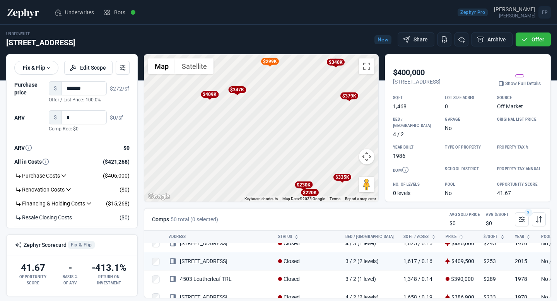
click at [200, 108] on div "To activate drag with keyboard, press Alt + Enter. Once in keyboard drag state,…" at bounding box center [261, 128] width 234 height 147
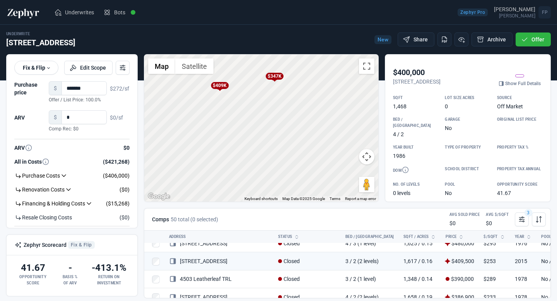
click at [278, 77] on div "$347K" at bounding box center [274, 76] width 18 height 7
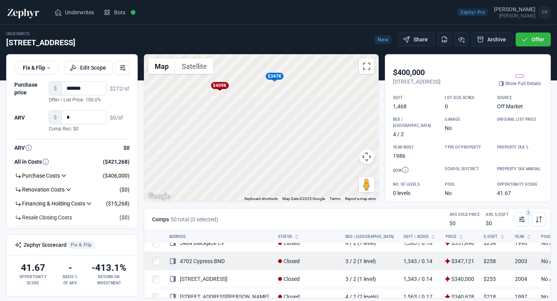
click at [214, 258] on link "4702 Cypress BND" at bounding box center [197, 261] width 56 height 6
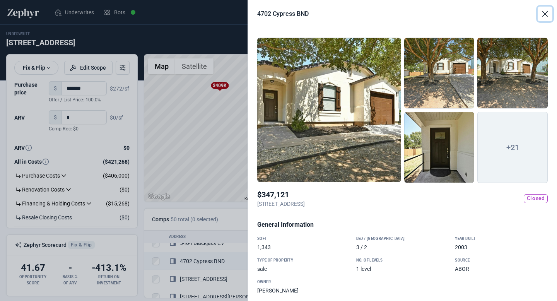
click at [546, 14] on button "Close" at bounding box center [545, 14] width 15 height 15
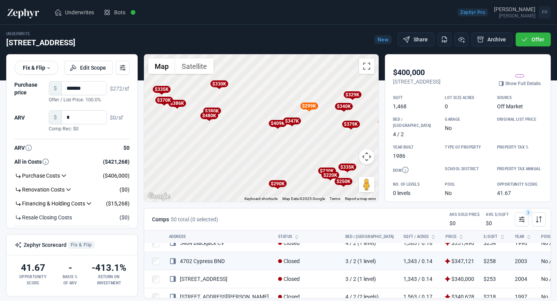
drag, startPoint x: 324, startPoint y: 141, endPoint x: 246, endPoint y: 146, distance: 78.7
click at [247, 145] on div "To activate drag with keyboard, press Alt + Enter. Once in keyboard drag state,…" at bounding box center [261, 128] width 234 height 147
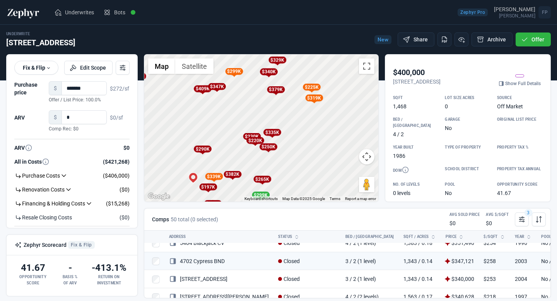
drag, startPoint x: 254, startPoint y: 153, endPoint x: 255, endPoint y: 108, distance: 45.7
click at [255, 108] on div "To activate drag with keyboard, press Alt + Enter. Once in keyboard drag state,…" at bounding box center [261, 128] width 234 height 147
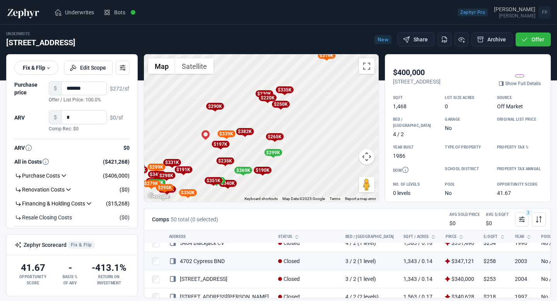
drag, startPoint x: 238, startPoint y: 166, endPoint x: 250, endPoint y: 123, distance: 45.1
click at [250, 123] on div "To activate drag with keyboard, press Alt + Enter. Once in keyboard drag state,…" at bounding box center [261, 128] width 234 height 147
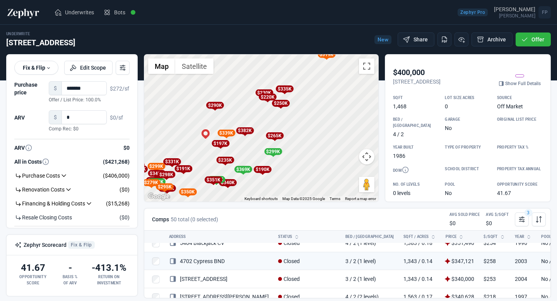
click at [246, 129] on div "$382K" at bounding box center [245, 130] width 18 height 7
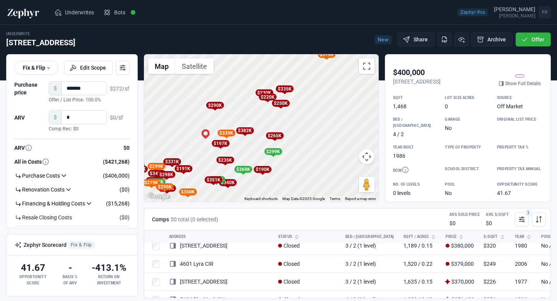
scroll to position [80, 0]
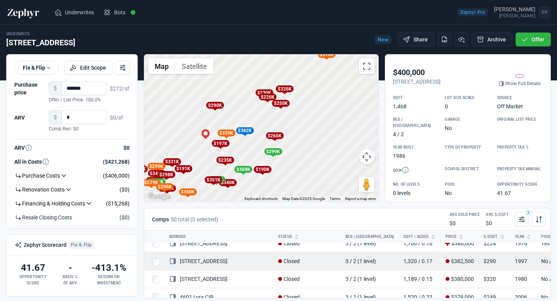
click at [212, 260] on link "[STREET_ADDRESS]" at bounding box center [198, 261] width 58 height 6
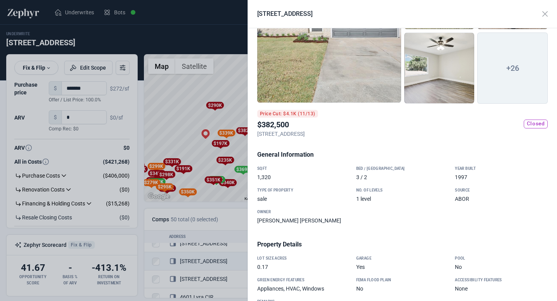
scroll to position [78, 0]
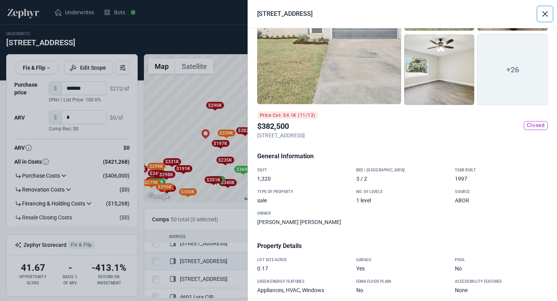
click at [547, 10] on button "Close" at bounding box center [545, 14] width 15 height 15
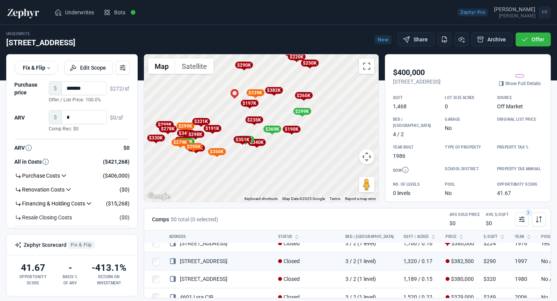
drag, startPoint x: 210, startPoint y: 140, endPoint x: 232, endPoint y: 116, distance: 32.9
click at [232, 116] on div "To activate drag with keyboard, press Alt + Enter. Once in keyboard drag state,…" at bounding box center [261, 128] width 234 height 147
click at [214, 136] on div "To activate drag with keyboard, press Alt + Enter. Once in keyboard drag state,…" at bounding box center [261, 128] width 234 height 147
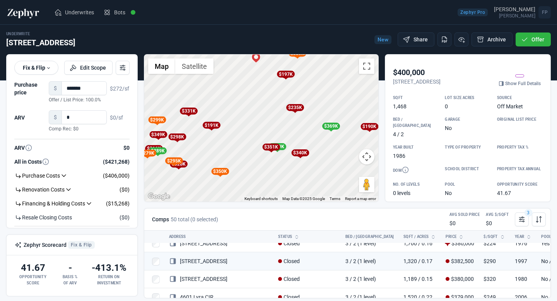
click at [282, 147] on div "$349K" at bounding box center [277, 146] width 18 height 7
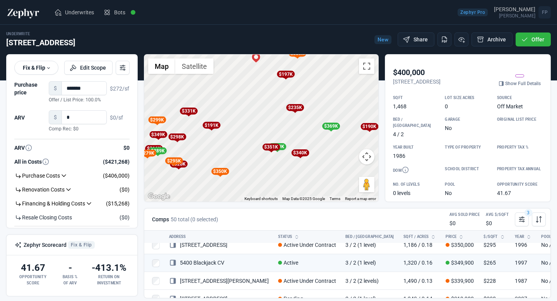
scroll to position [690, 0]
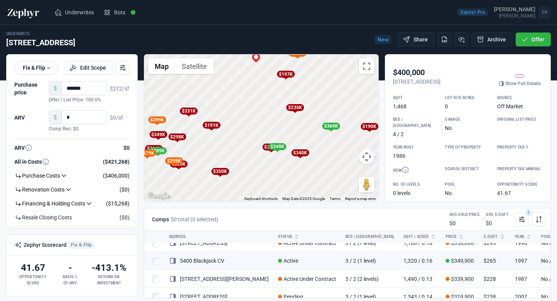
click at [298, 154] on div "$340K" at bounding box center [300, 152] width 18 height 7
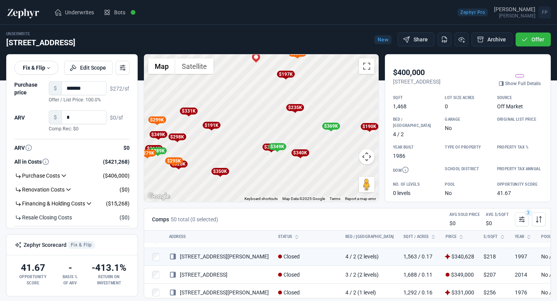
scroll to position [206, 0]
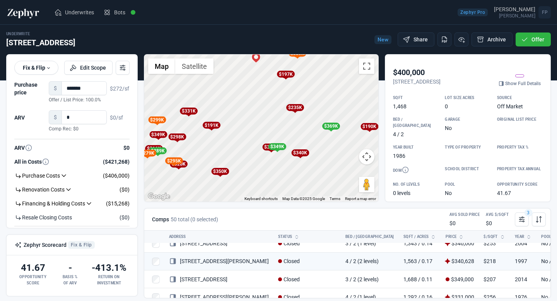
click at [265, 149] on div "$351K" at bounding box center [271, 147] width 18 height 7
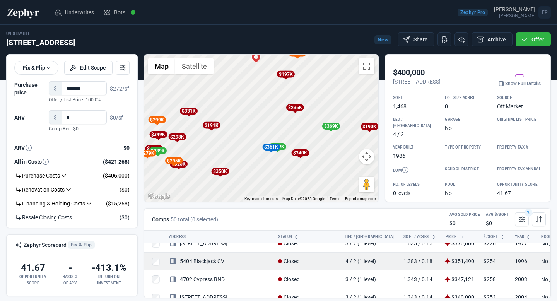
click at [216, 262] on link "5404 Blackjack CV" at bounding box center [196, 261] width 55 height 6
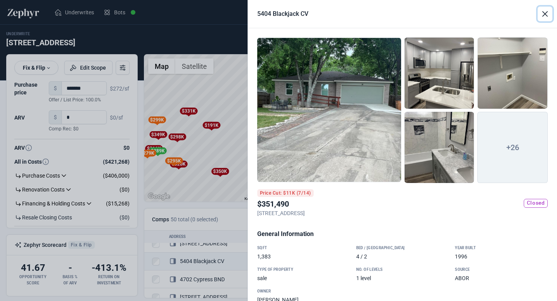
click at [547, 12] on button "Close" at bounding box center [545, 14] width 15 height 15
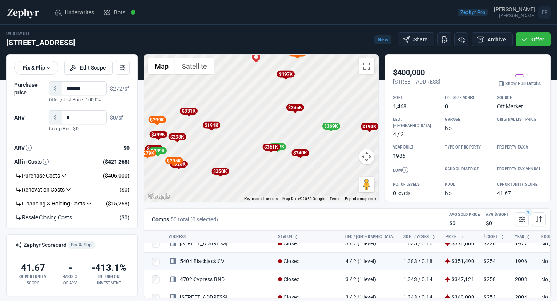
click at [222, 173] on div "$350K" at bounding box center [220, 171] width 18 height 7
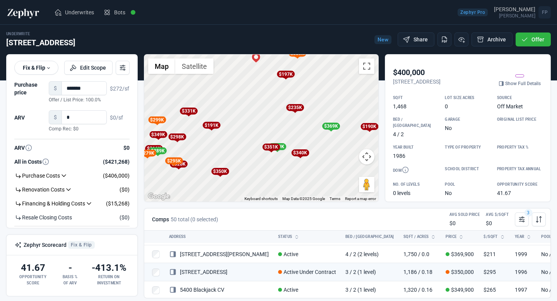
scroll to position [672, 0]
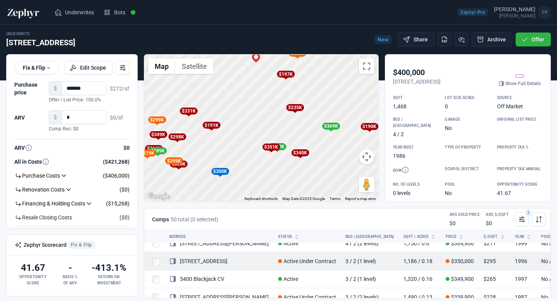
click at [228, 263] on link "[STREET_ADDRESS]" at bounding box center [198, 261] width 58 height 6
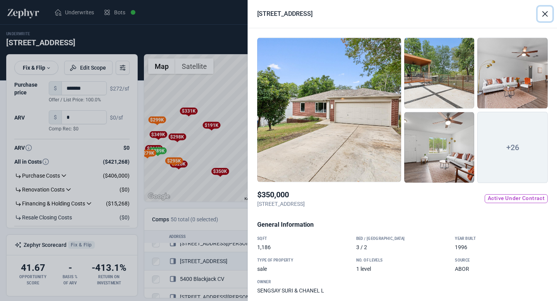
click at [545, 15] on button "Close" at bounding box center [545, 14] width 15 height 15
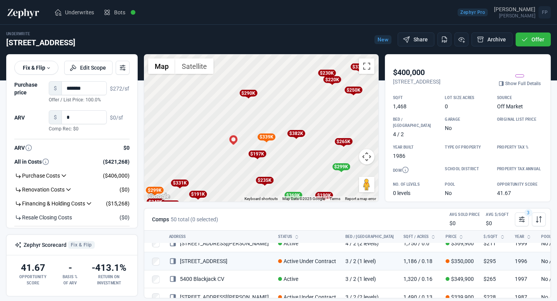
drag, startPoint x: 343, startPoint y: 86, endPoint x: 305, endPoint y: 164, distance: 86.9
click at [305, 164] on div "To activate drag with keyboard, press Alt + Enter. Once in keyboard drag state,…" at bounding box center [261, 128] width 234 height 147
click at [296, 135] on div "$382K" at bounding box center [296, 133] width 18 height 7
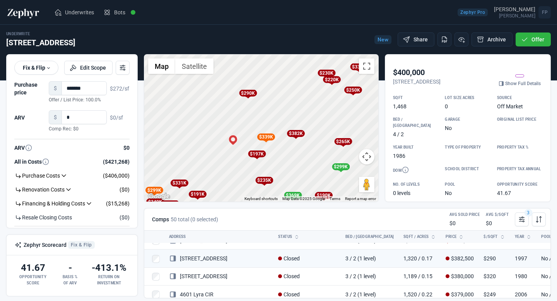
scroll to position [80, 0]
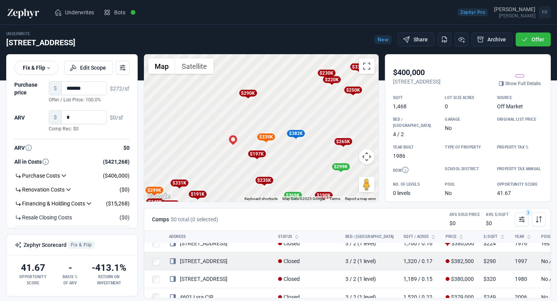
click at [219, 262] on link "[STREET_ADDRESS]" at bounding box center [198, 261] width 58 height 6
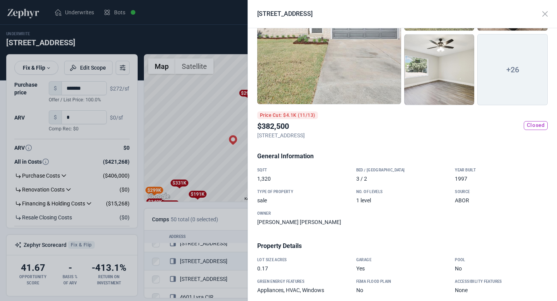
scroll to position [0, 0]
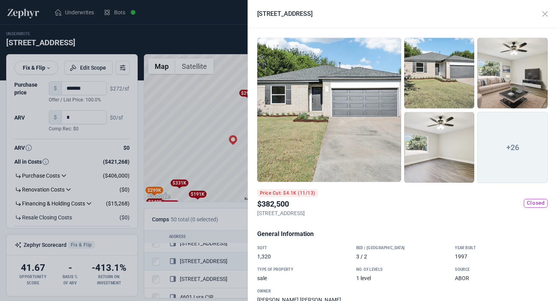
click at [353, 112] on div at bounding box center [329, 110] width 144 height 145
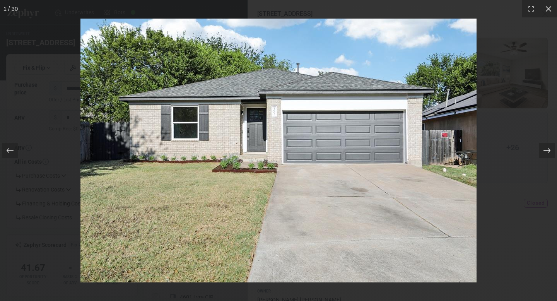
click at [548, 147] on icon at bounding box center [547, 151] width 8 height 8
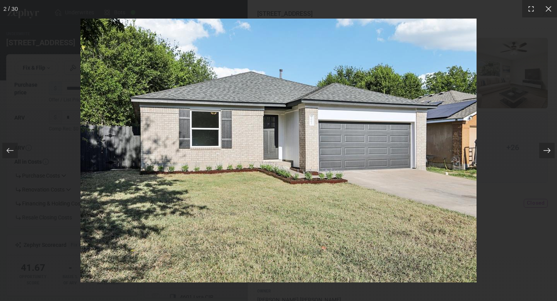
click at [548, 147] on icon at bounding box center [547, 151] width 8 height 8
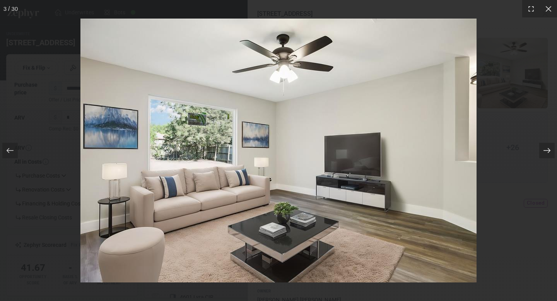
click at [548, 147] on icon at bounding box center [547, 151] width 8 height 8
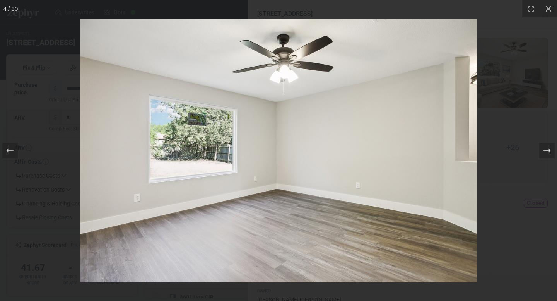
click at [548, 147] on icon at bounding box center [547, 151] width 8 height 8
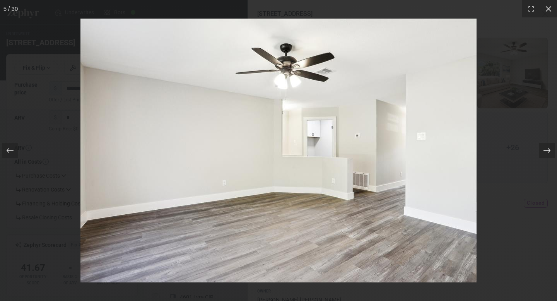
click at [548, 147] on icon at bounding box center [547, 151] width 8 height 8
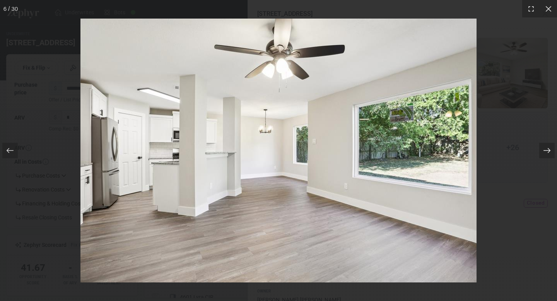
click at [548, 147] on icon at bounding box center [547, 151] width 8 height 8
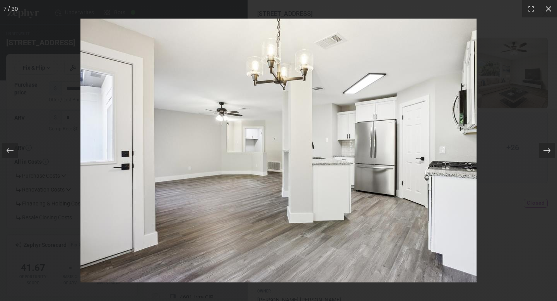
click at [548, 147] on icon at bounding box center [547, 151] width 8 height 8
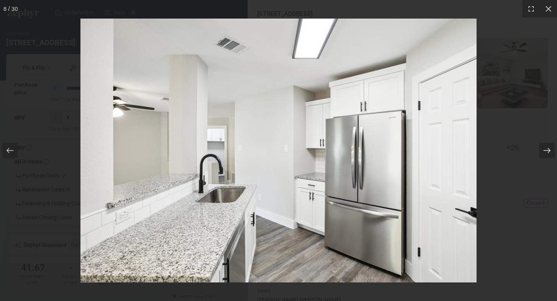
click at [548, 147] on icon at bounding box center [547, 151] width 8 height 8
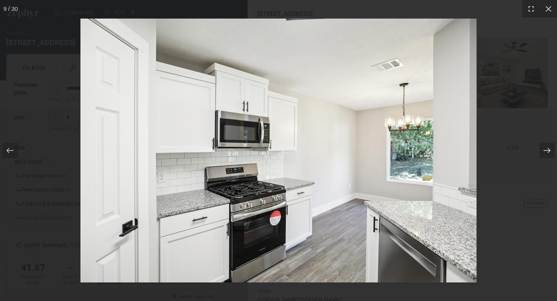
click at [548, 147] on icon at bounding box center [547, 151] width 8 height 8
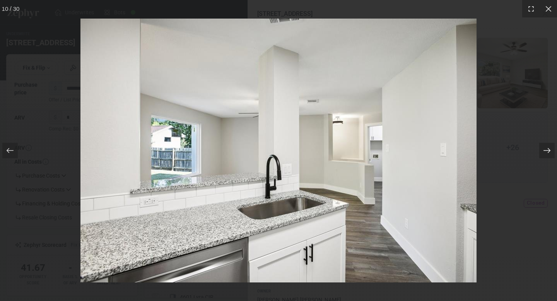
click at [548, 147] on icon at bounding box center [547, 151] width 8 height 8
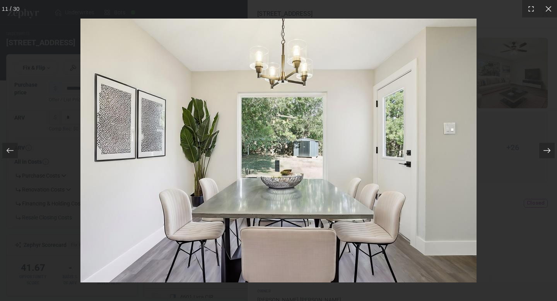
click at [548, 147] on icon at bounding box center [547, 151] width 8 height 8
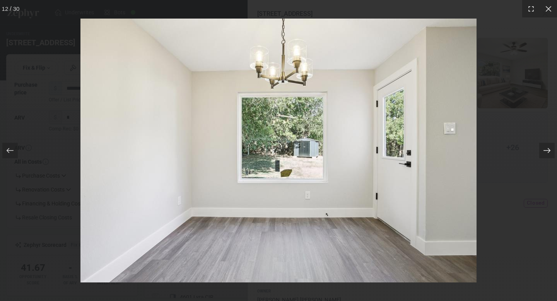
click at [548, 147] on icon at bounding box center [547, 151] width 8 height 8
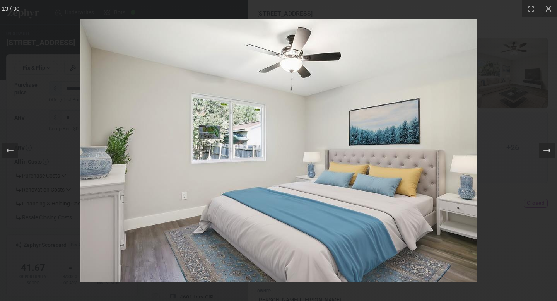
click at [548, 147] on icon at bounding box center [547, 151] width 8 height 8
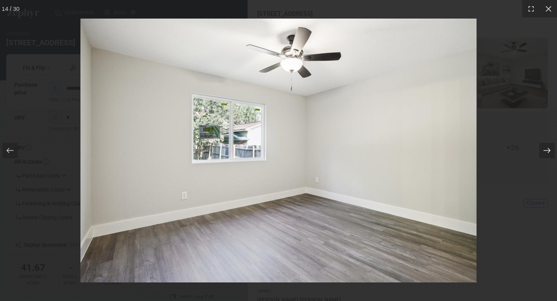
click at [548, 147] on icon at bounding box center [547, 151] width 8 height 8
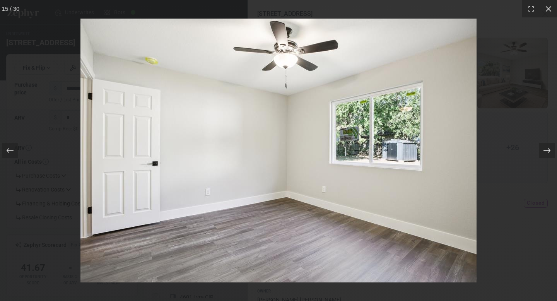
click at [548, 147] on icon at bounding box center [547, 151] width 8 height 8
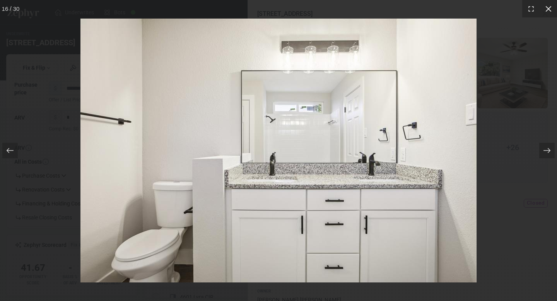
click at [549, 10] on icon at bounding box center [549, 9] width 8 height 8
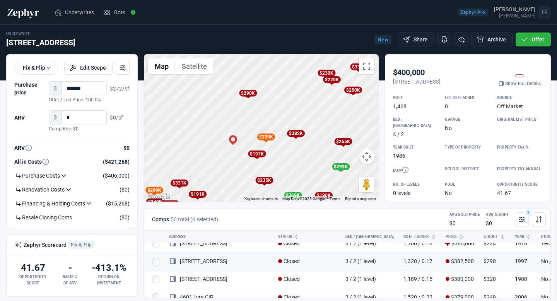
click at [198, 135] on div at bounding box center [278, 150] width 557 height 301
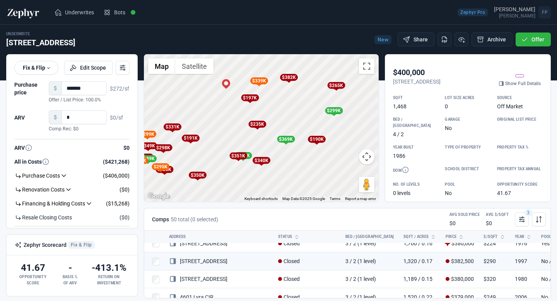
drag, startPoint x: 303, startPoint y: 164, endPoint x: 296, endPoint y: 107, distance: 57.7
click at [296, 107] on div "To activate drag with keyboard, press Alt + Enter. Once in keyboard drag state,…" at bounding box center [261, 128] width 234 height 147
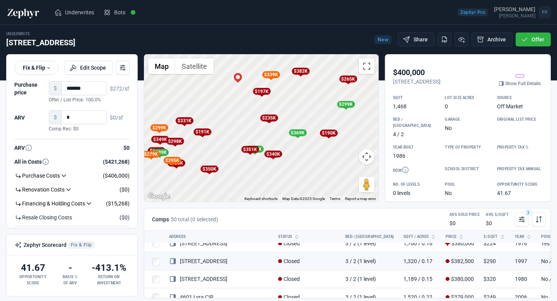
drag, startPoint x: 286, startPoint y: 116, endPoint x: 303, endPoint y: 106, distance: 19.3
click at [303, 106] on div "To activate drag with keyboard, press Alt + Enter. Once in keyboard drag state,…" at bounding box center [261, 128] width 234 height 147
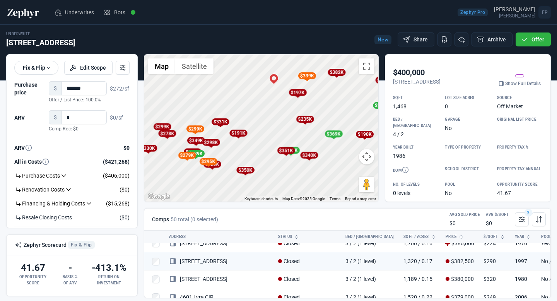
drag, startPoint x: 211, startPoint y: 151, endPoint x: 247, endPoint y: 152, distance: 36.4
click at [248, 152] on div "To activate drag with keyboard, press Alt + Enter. Once in keyboard drag state,…" at bounding box center [261, 128] width 234 height 147
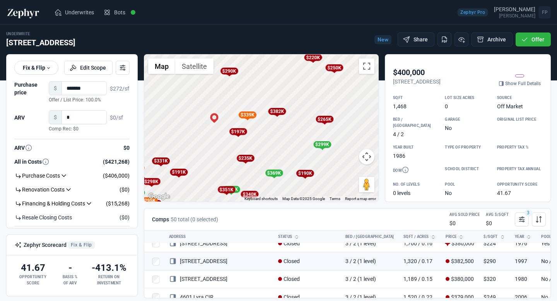
drag, startPoint x: 308, startPoint y: 107, endPoint x: 243, endPoint y: 146, distance: 75.9
click at [243, 146] on div "To activate drag with keyboard, press Alt + Enter. Once in keyboard drag state,…" at bounding box center [261, 128] width 234 height 147
click at [276, 174] on div "$369K" at bounding box center [274, 173] width 18 height 7
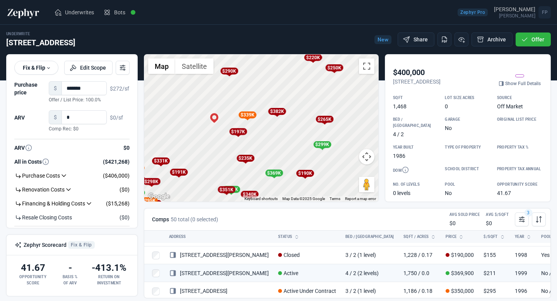
scroll to position [654, 0]
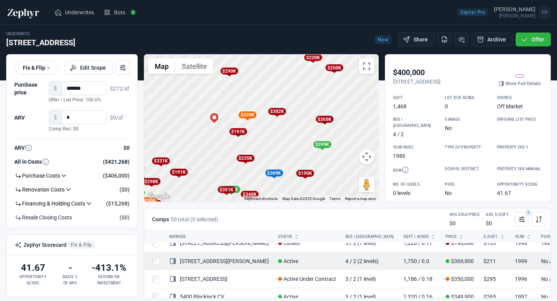
click at [217, 262] on link "[STREET_ADDRESS][PERSON_NAME]" at bounding box center [219, 261] width 100 height 6
